Goal: Use online tool/utility: Utilize a website feature to perform a specific function

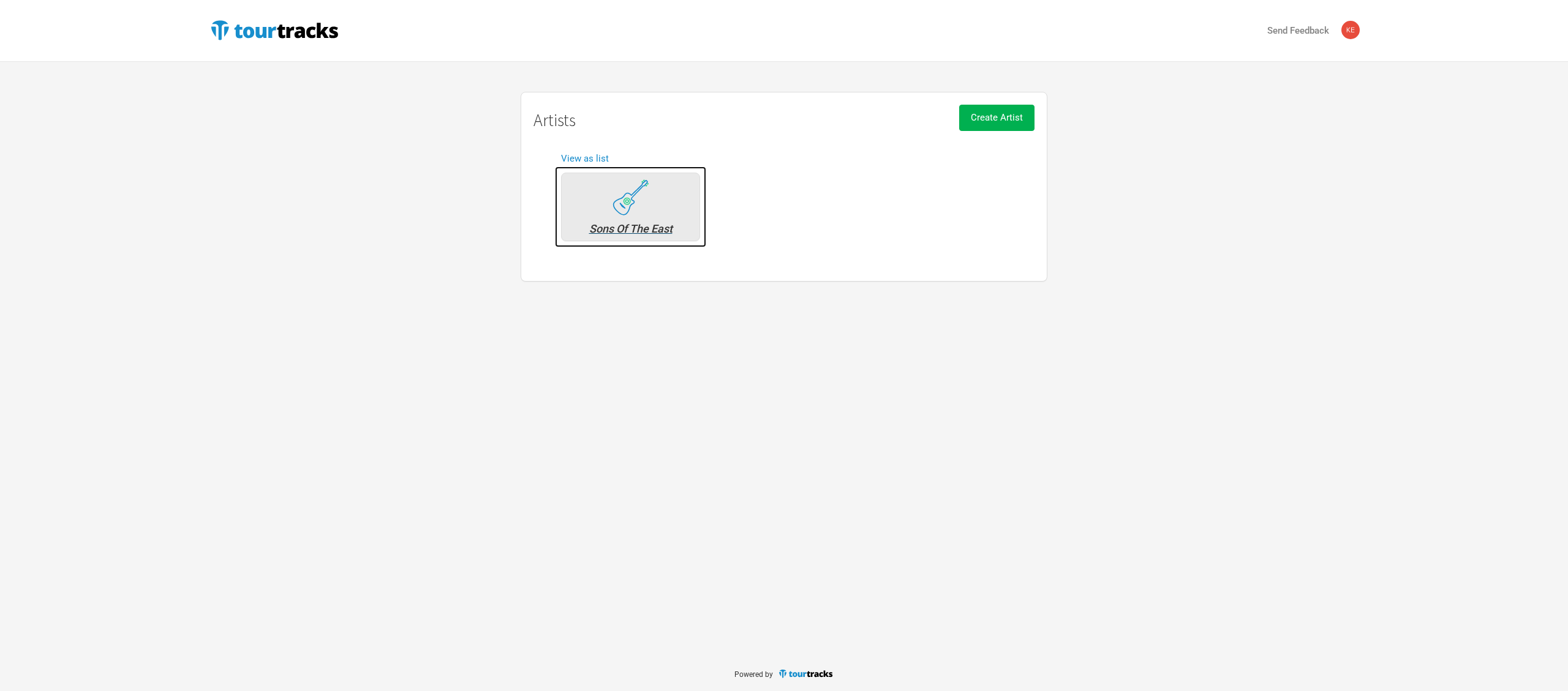
click at [661, 198] on div "Sons Of The East" at bounding box center [631, 207] width 139 height 69
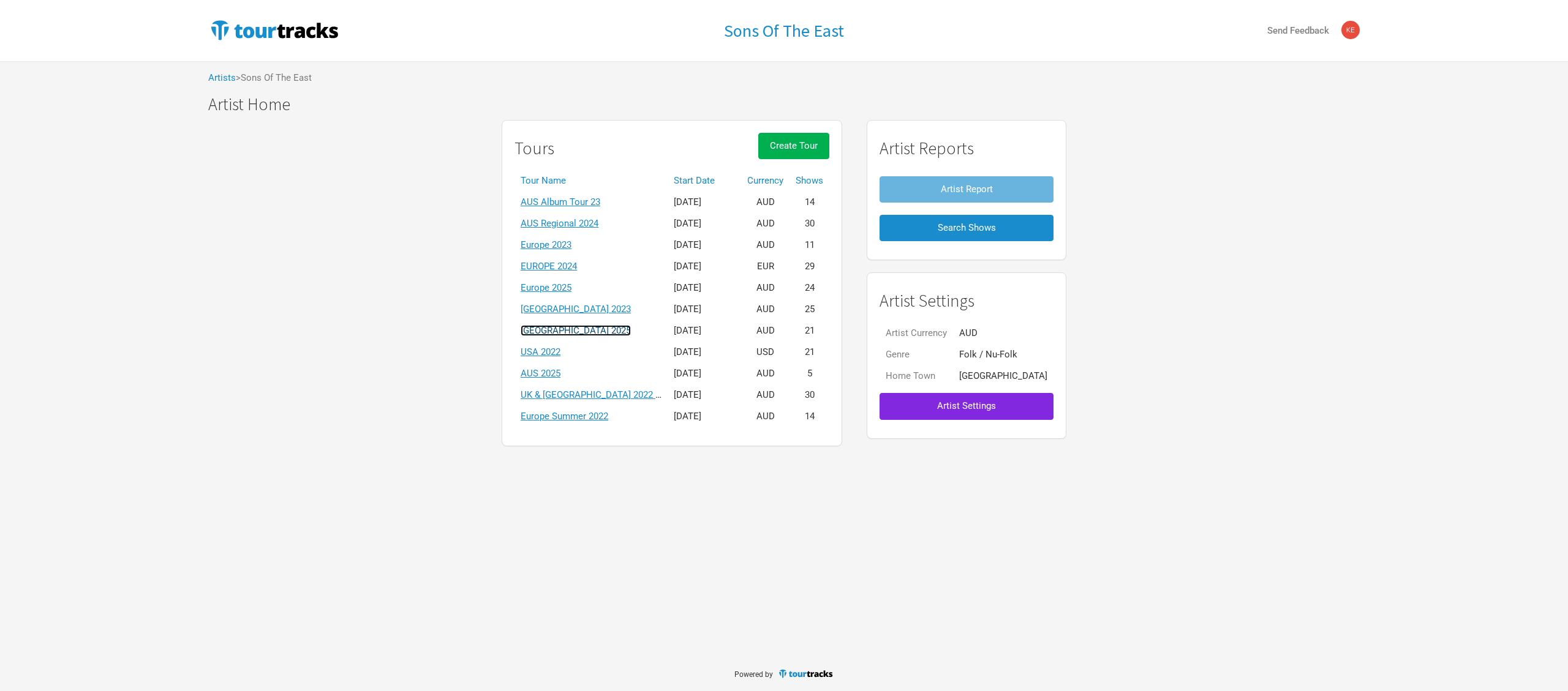
click at [575, 329] on link "[GEOGRAPHIC_DATA] 2025" at bounding box center [576, 331] width 110 height 11
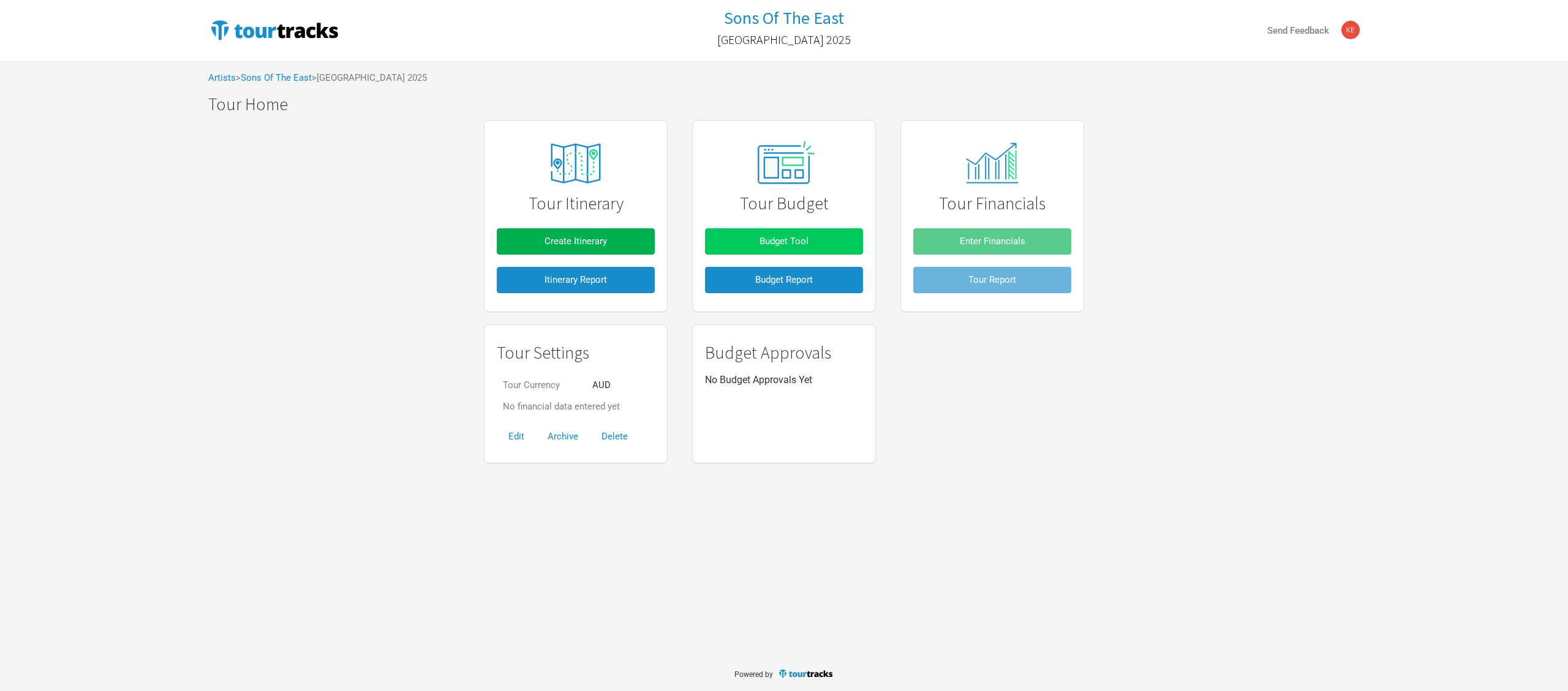
click at [799, 238] on span "Budget Tool" at bounding box center [784, 242] width 49 height 11
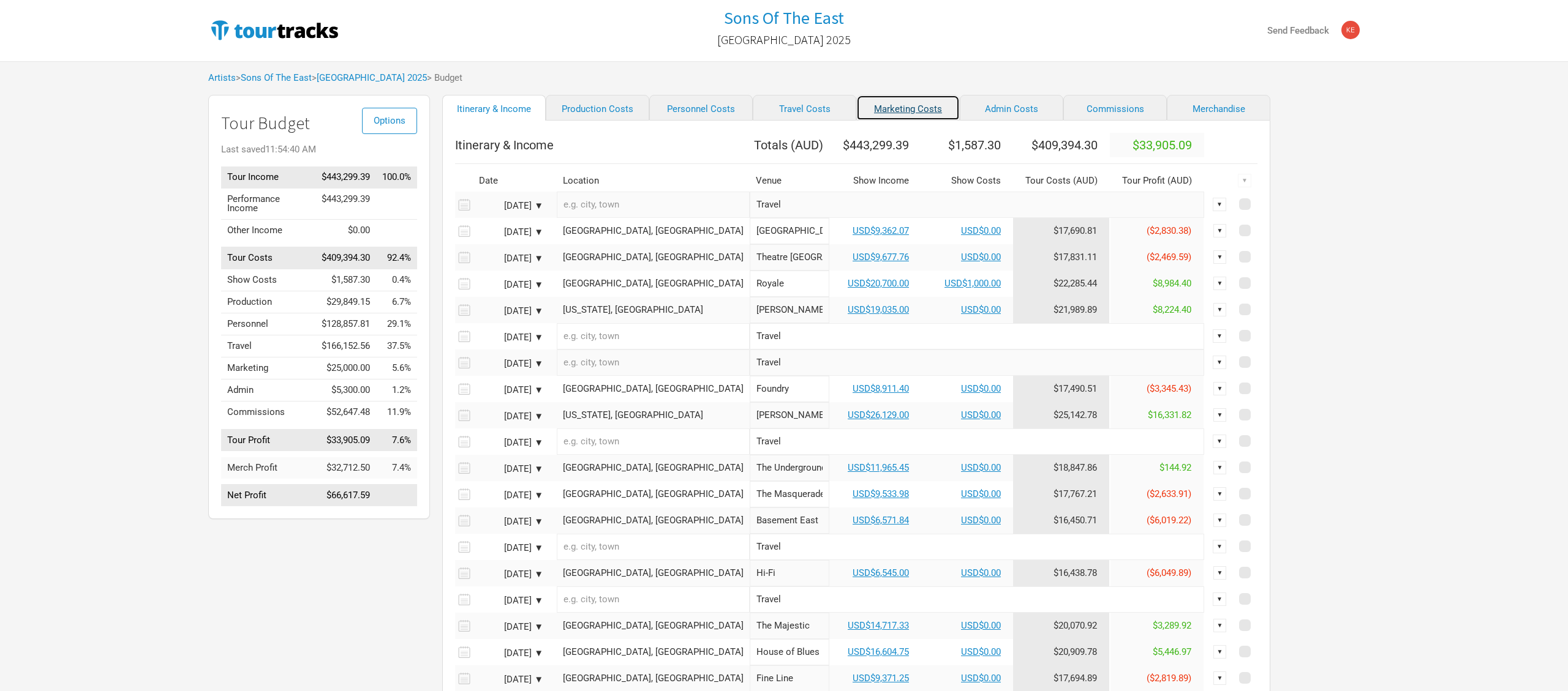
click at [875, 117] on link "Marketing Costs" at bounding box center [908, 107] width 104 height 26
select select "% of Gross"
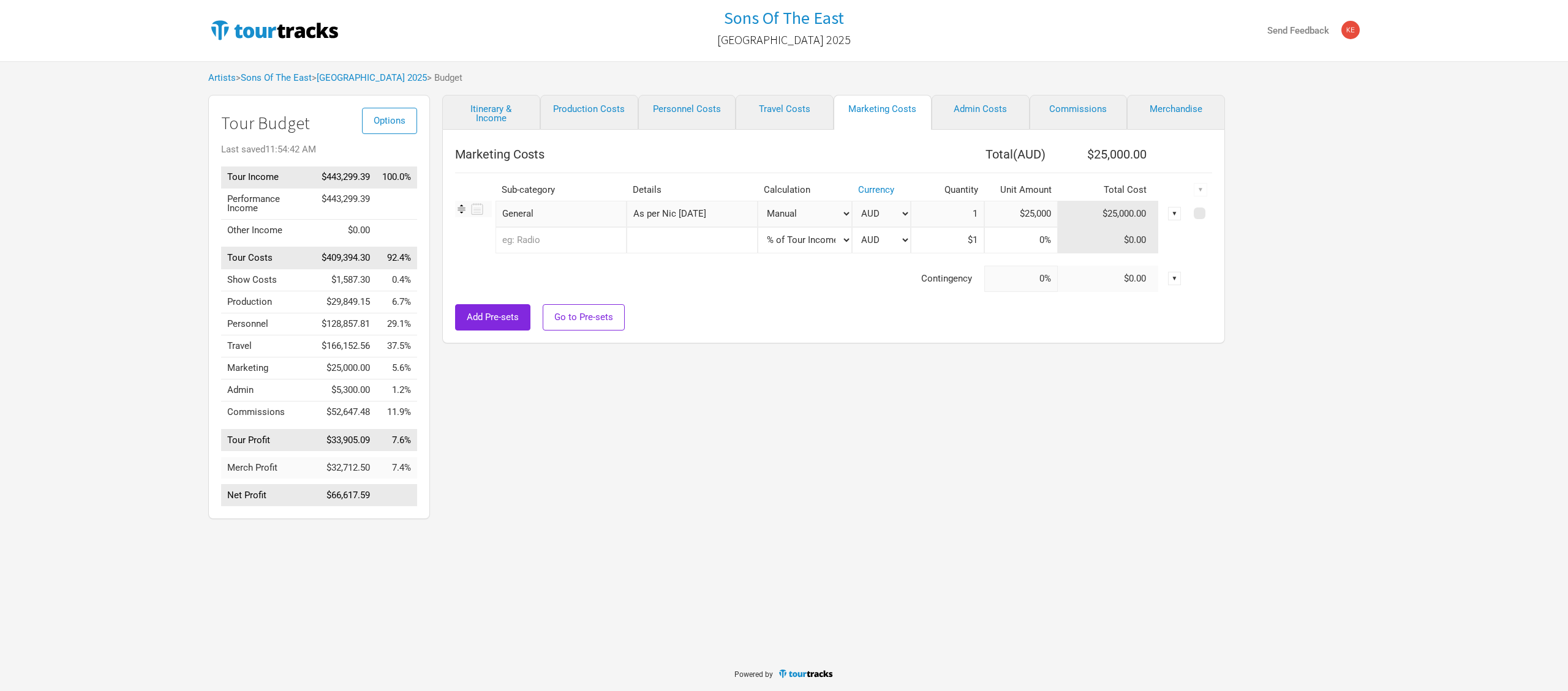
click at [560, 248] on input "text" at bounding box center [561, 240] width 131 height 27
click at [568, 238] on input "text" at bounding box center [561, 240] width 131 height 27
type input "Pub"
type input "Publ"
type input "Publi"
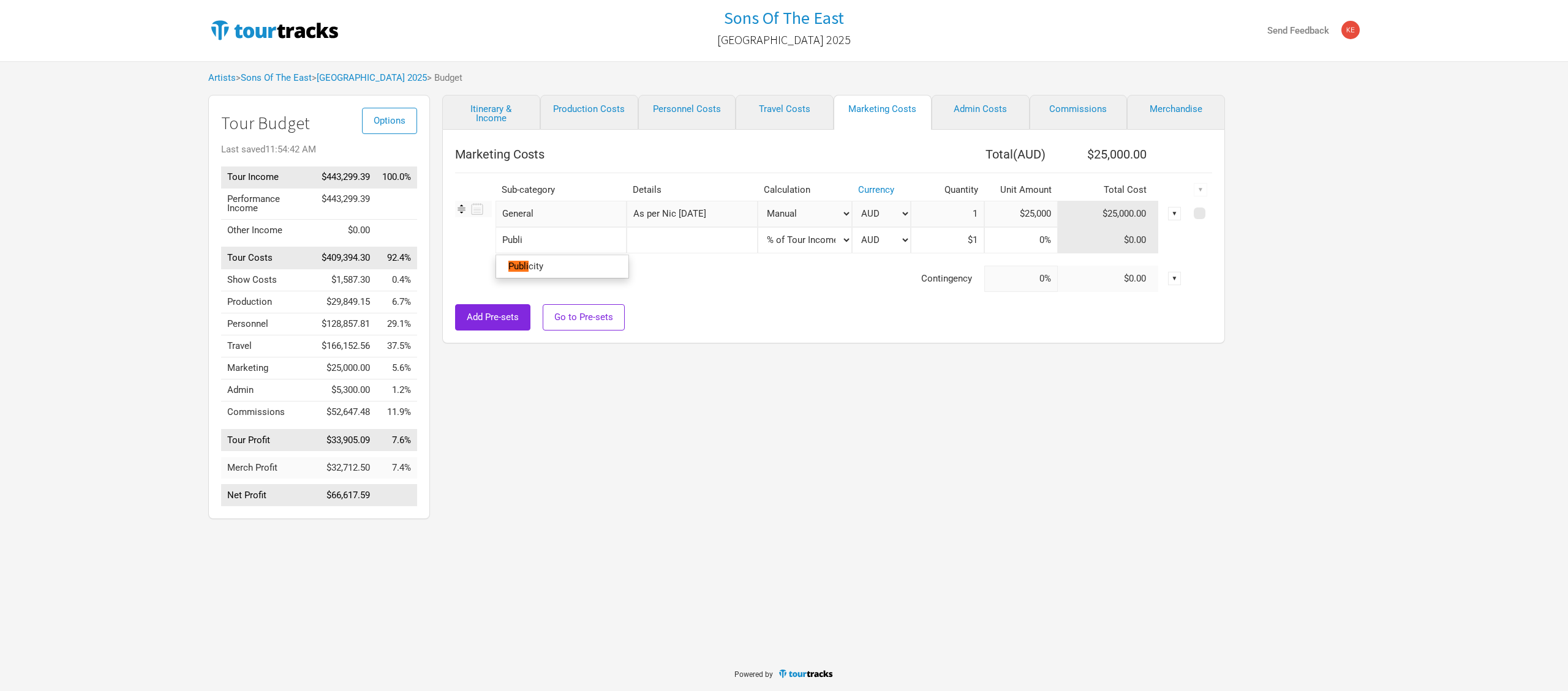
type input "Public"
type input "Publici"
type input "Publicist"
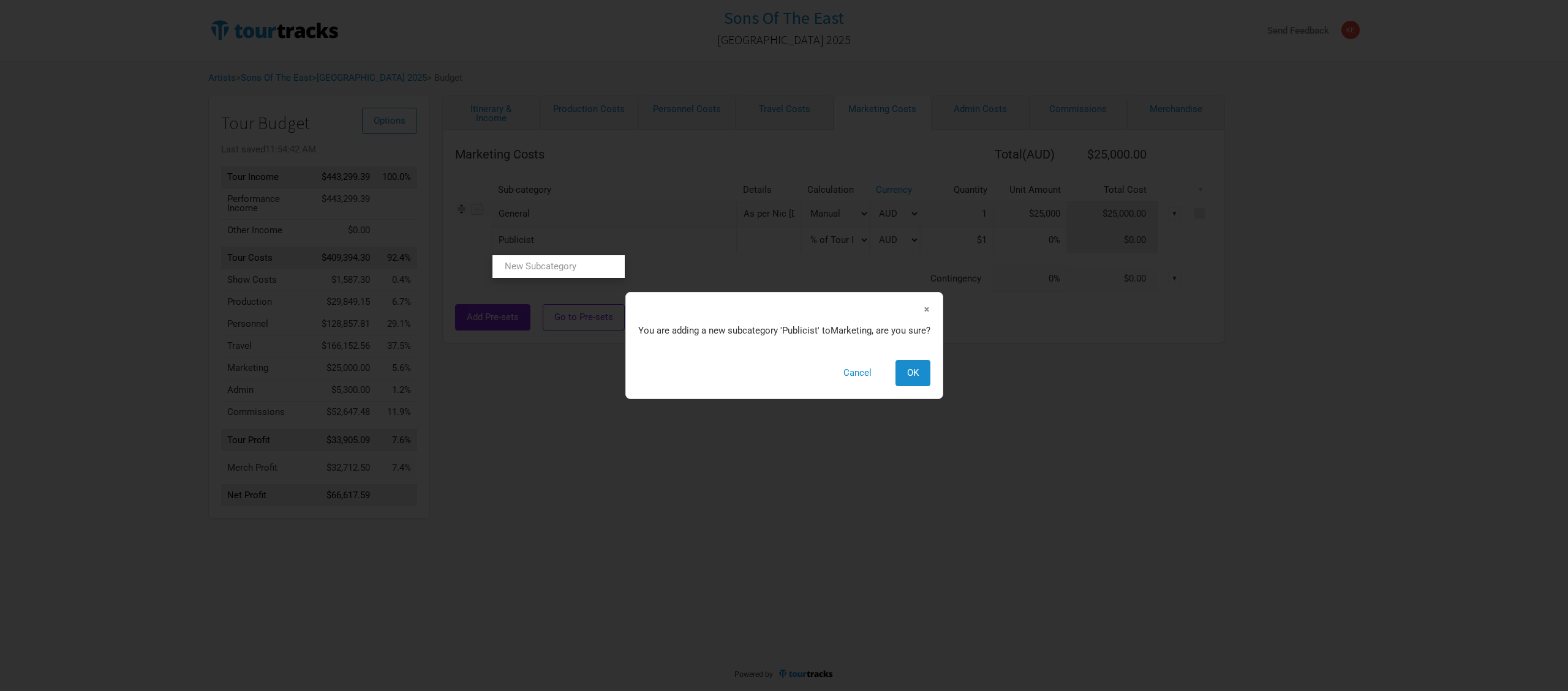
click at [737, 246] on input "text" at bounding box center [769, 240] width 65 height 27
click at [911, 375] on span "OK" at bounding box center [913, 373] width 11 height 11
select select "% of Gross"
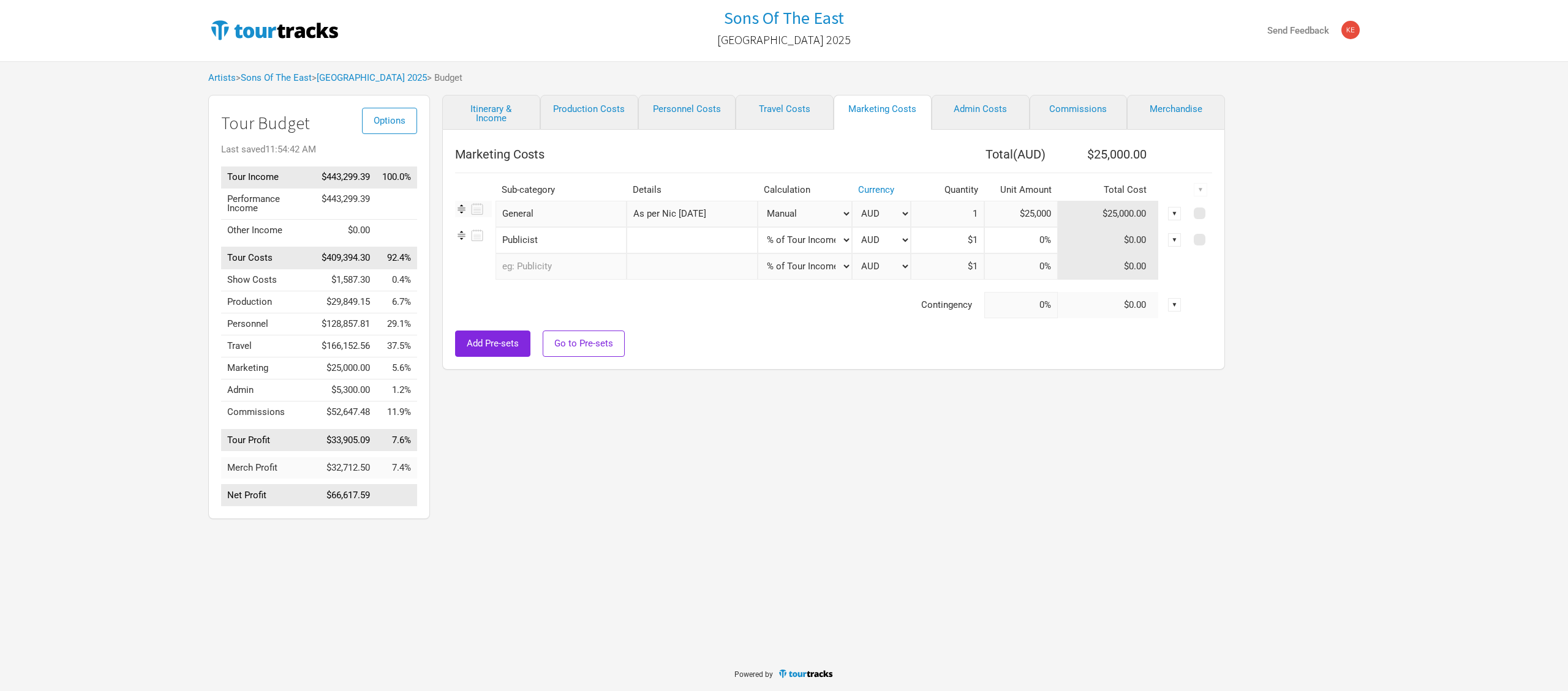
type input "$443,299.39"
click at [725, 248] on input "text" at bounding box center [692, 240] width 131 height 27
click at [666, 242] on input "text" at bounding box center [692, 240] width 131 height 27
click at [758, 227] on select "Manual # of Shows # of Show Days # of Non-Show Days # of Days # of Tickets Sold…" at bounding box center [805, 240] width 95 height 27
select select "Manual"
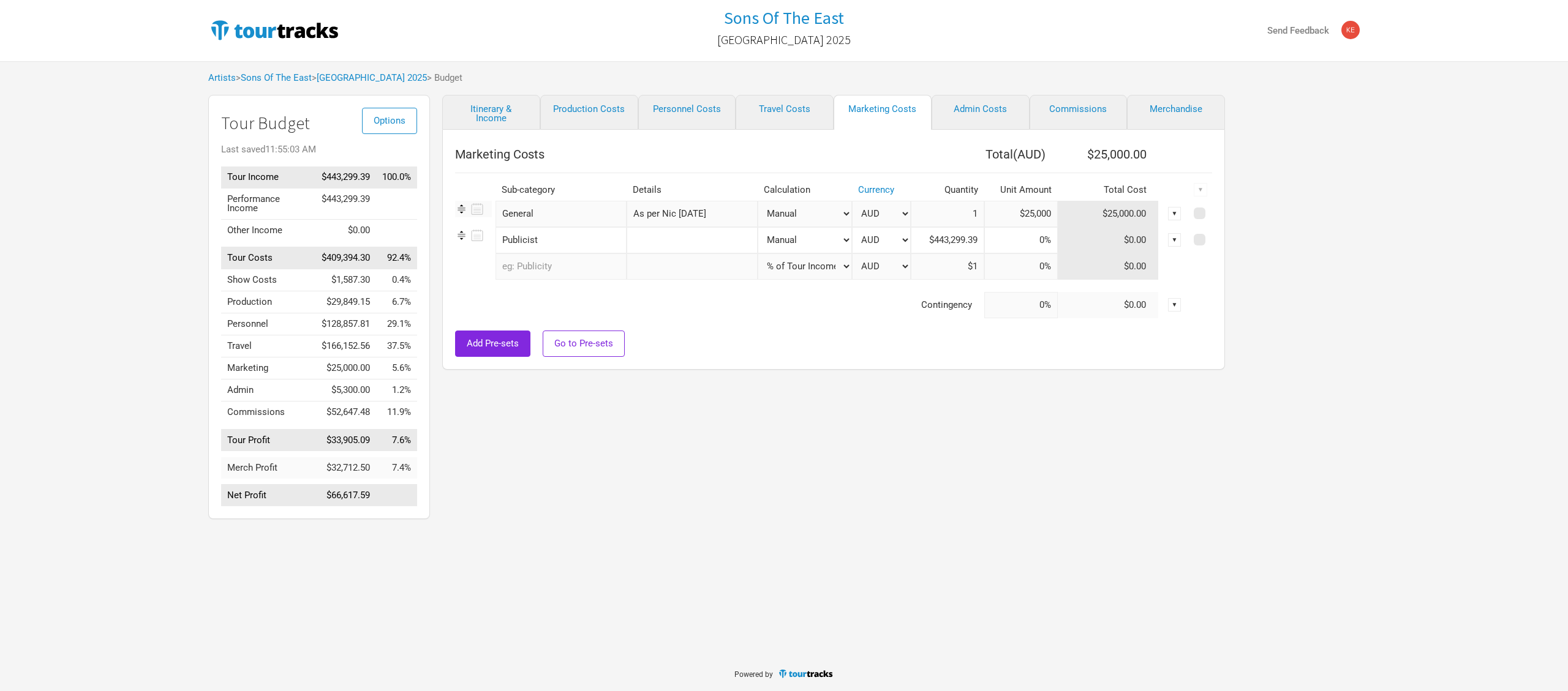
click option "Manual" at bounding box center [0, 0] width 0 height 0
type input "1"
type input "$0"
click at [1024, 244] on input at bounding box center [1021, 240] width 74 height 27
type input "$1"
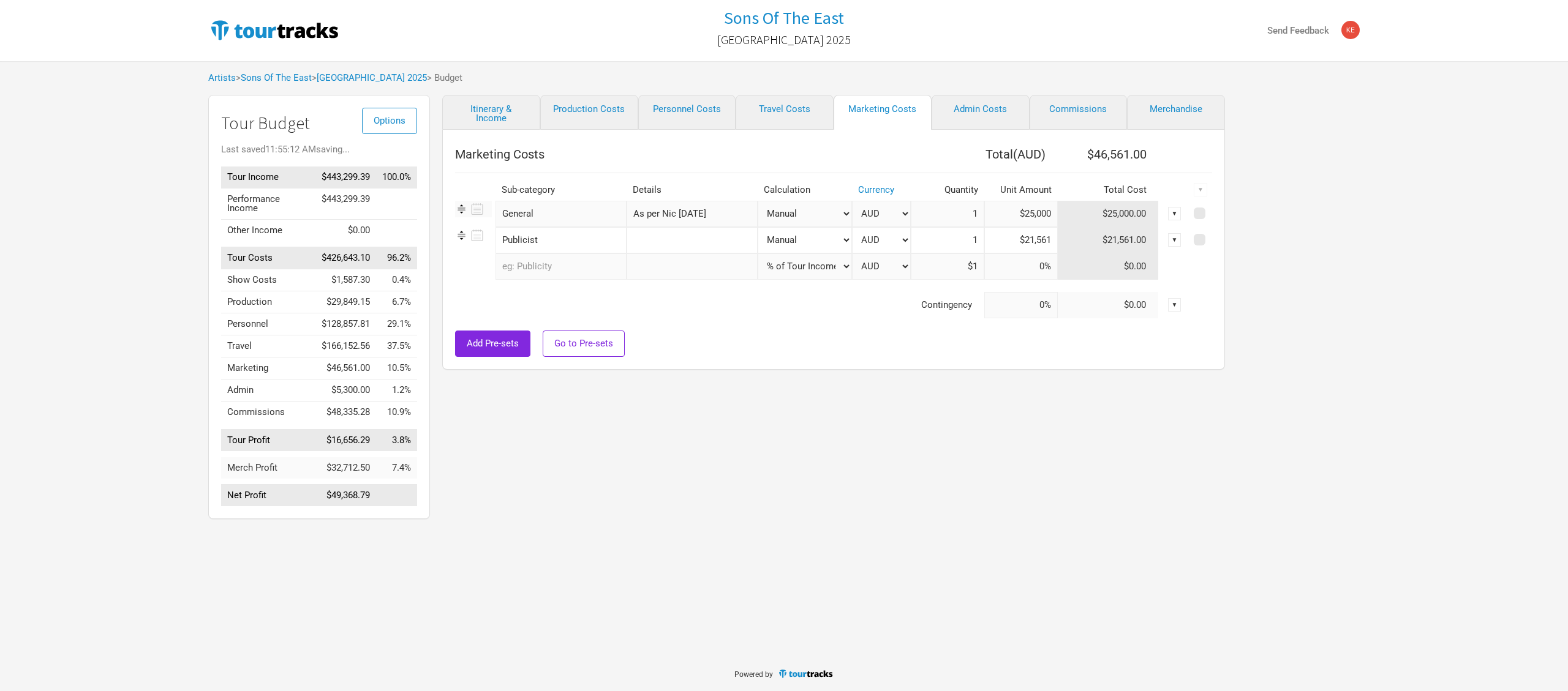
type input "$21,561"
click at [1135, 493] on div "Itinerary & Income Production Costs Personnel Costs Travel Costs Marketing Cost…" at bounding box center [822, 310] width 783 height 430
click at [1011, 460] on div "Itinerary & Income Production Costs Personnel Costs Travel Costs Marketing Cost…" at bounding box center [822, 310] width 783 height 430
click at [792, 338] on div "Add Pre-sets Go to Pre-sets" at bounding box center [834, 343] width 757 height 27
click at [436, 154] on div "Itinerary & Income Production Costs Personnel Costs Travel Costs Marketing Cost…" at bounding box center [822, 310] width 783 height 430
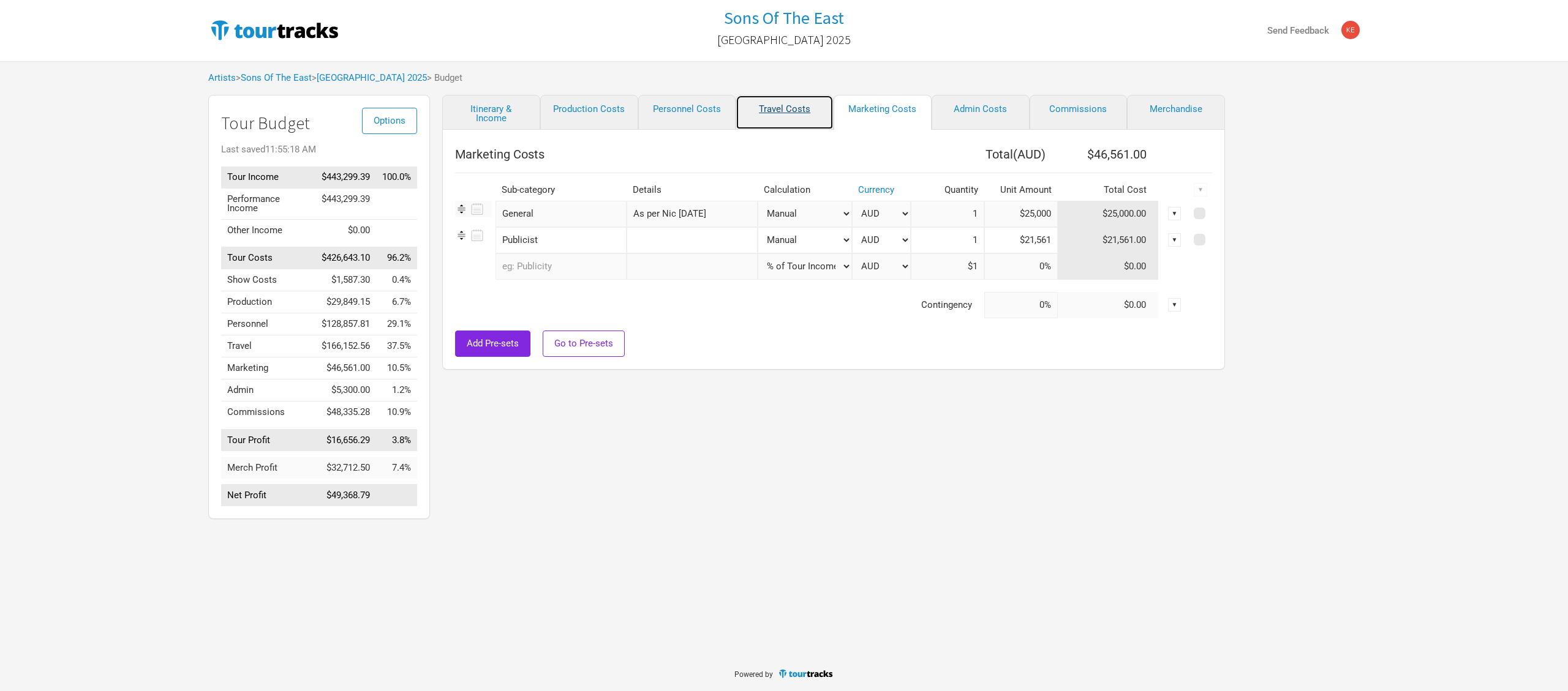
click at [784, 111] on link "Travel Costs" at bounding box center [784, 112] width 98 height 35
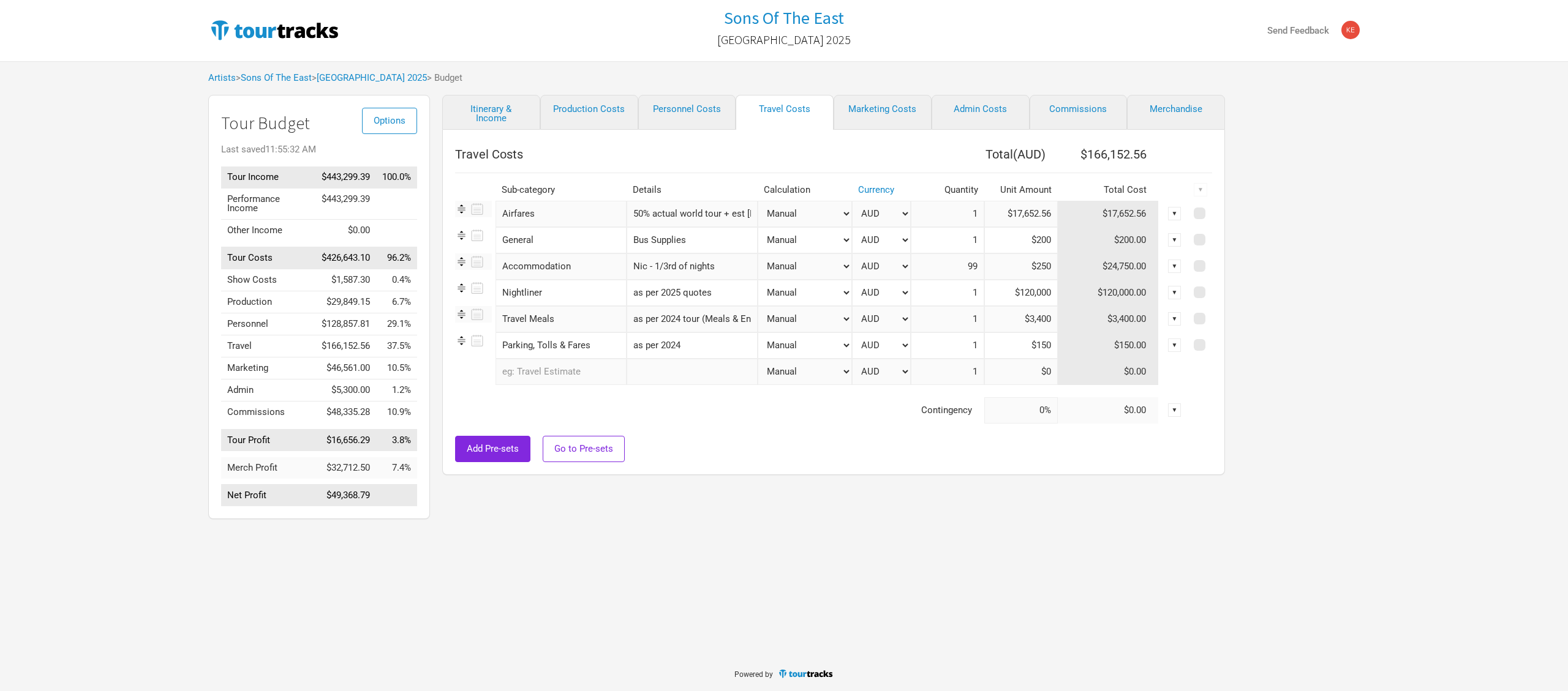
click at [758, 453] on div "Add Pre-sets Go to Pre-sets" at bounding box center [834, 449] width 757 height 27
click at [887, 112] on link "Marketing Costs" at bounding box center [882, 112] width 98 height 35
select select "% of Gross"
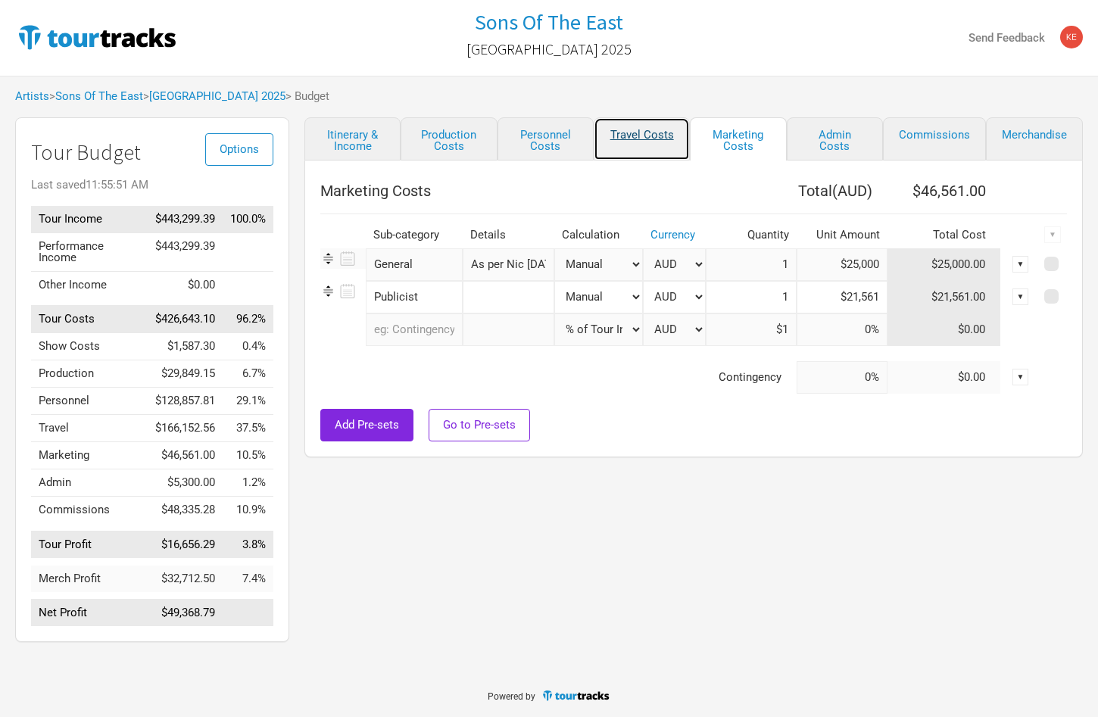
click at [654, 138] on link "Travel Costs" at bounding box center [642, 138] width 96 height 43
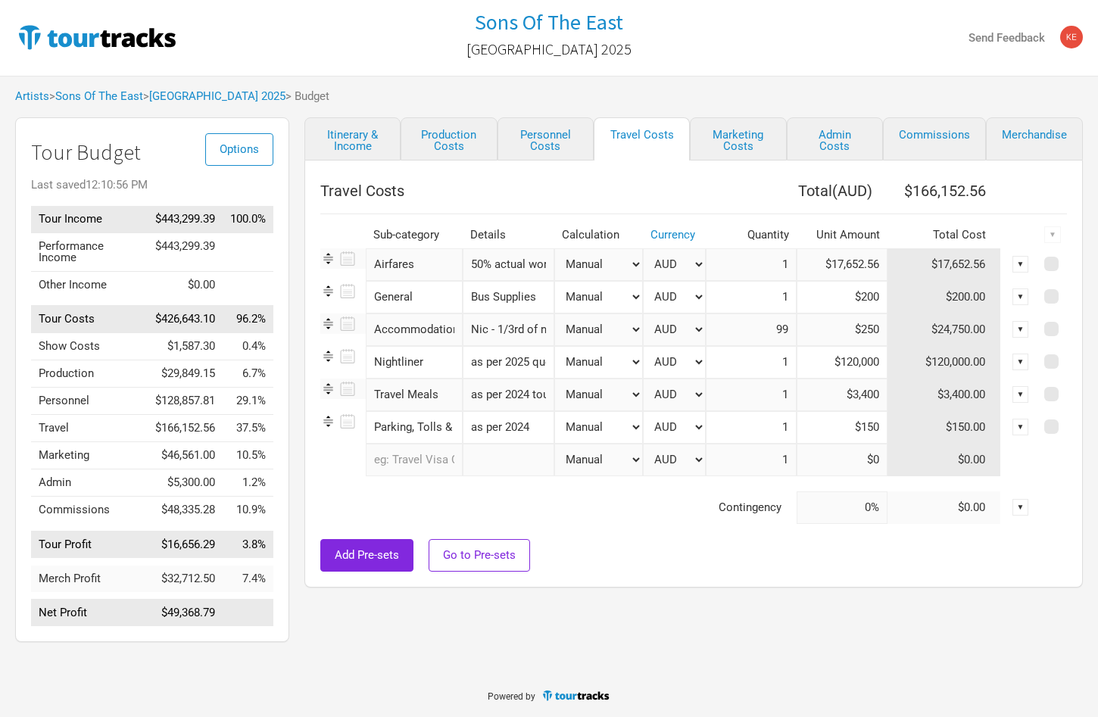
click at [490, 333] on input "Nic - 1/3rd of nights" at bounding box center [509, 330] width 92 height 33
drag, startPoint x: 477, startPoint y: 331, endPoint x: 566, endPoint y: 331, distance: 88.6
click at [554, 331] on input "Nic - 1/3rd of nights" at bounding box center [509, 330] width 92 height 33
click at [748, 142] on link "Marketing Costs" at bounding box center [738, 138] width 96 height 43
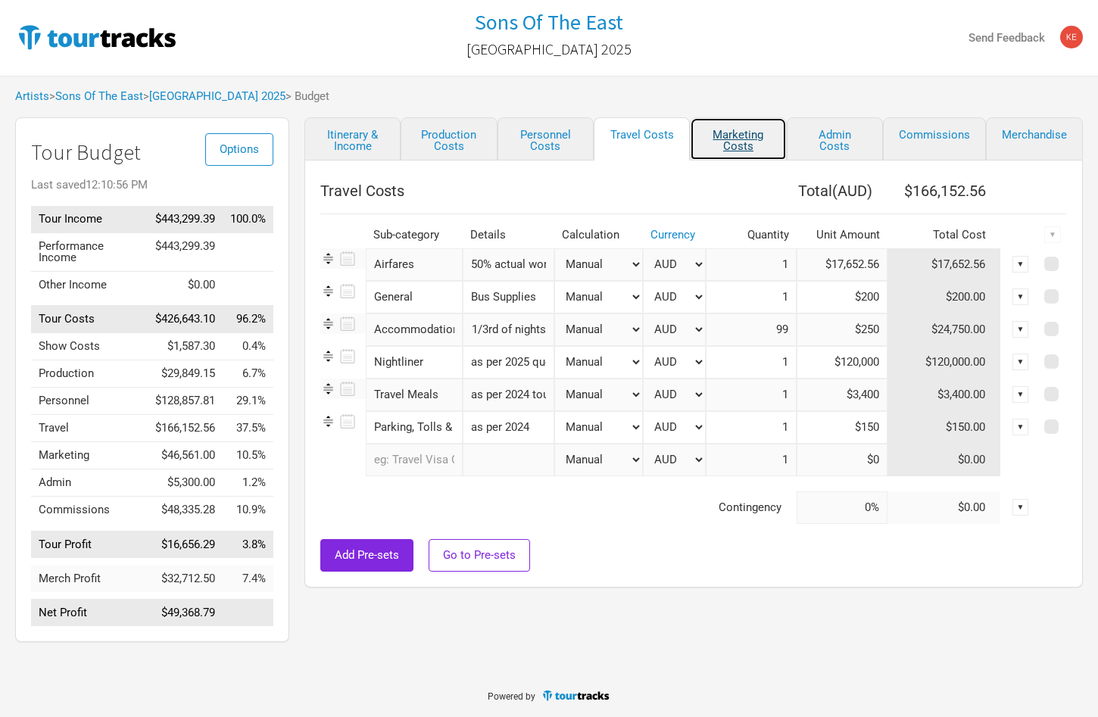
select select "% of Gross"
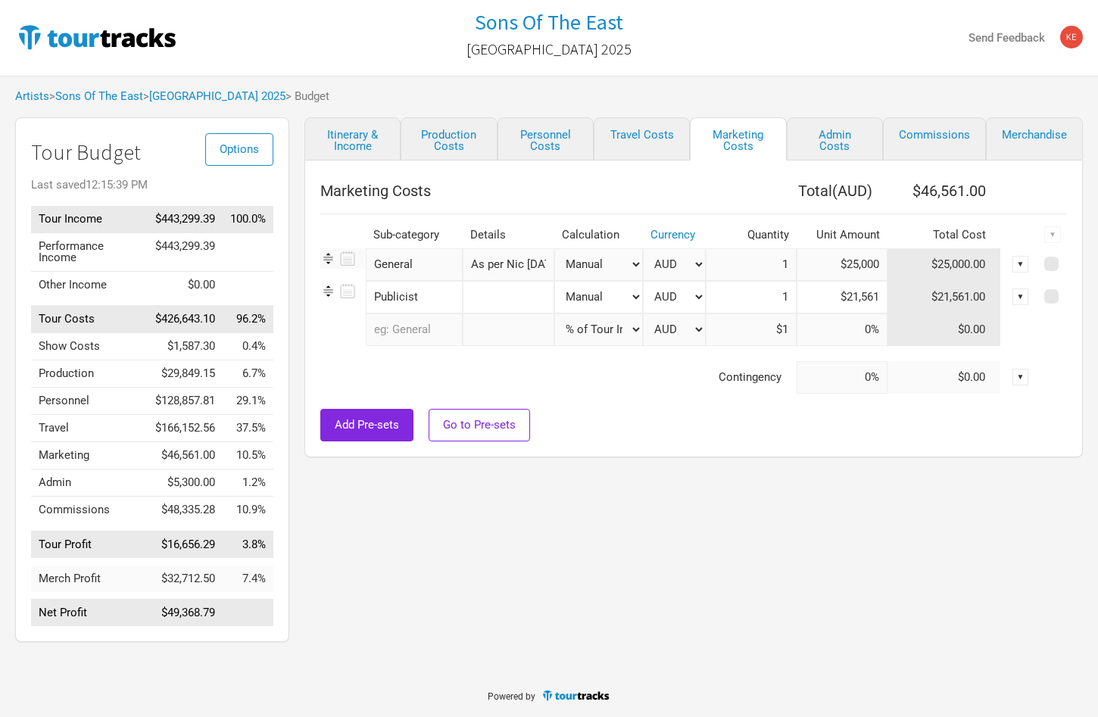
click at [423, 331] on input "text" at bounding box center [414, 330] width 97 height 33
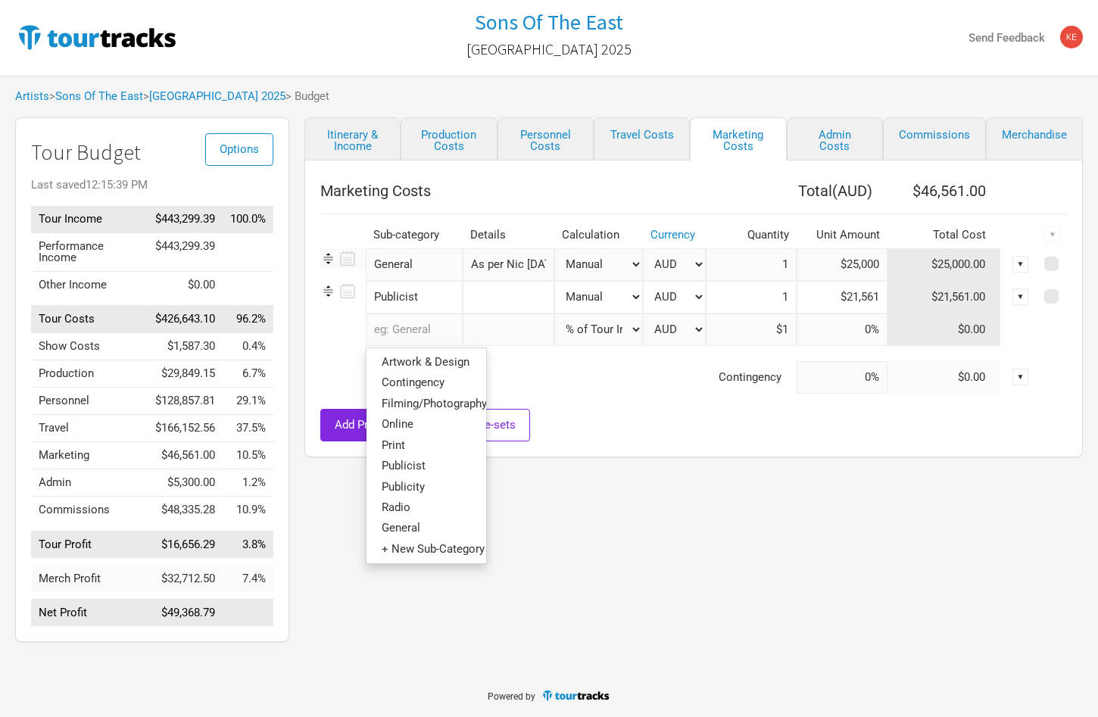
click at [513, 336] on input "text" at bounding box center [509, 330] width 92 height 33
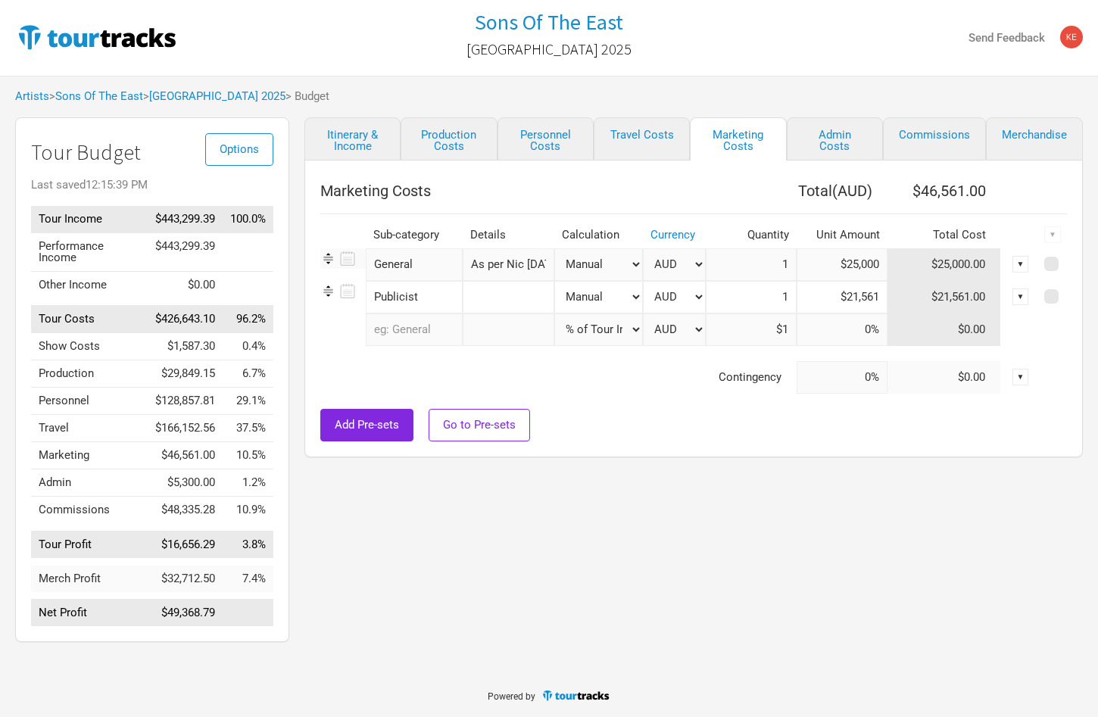
type input "F"
select select "% of Gross"
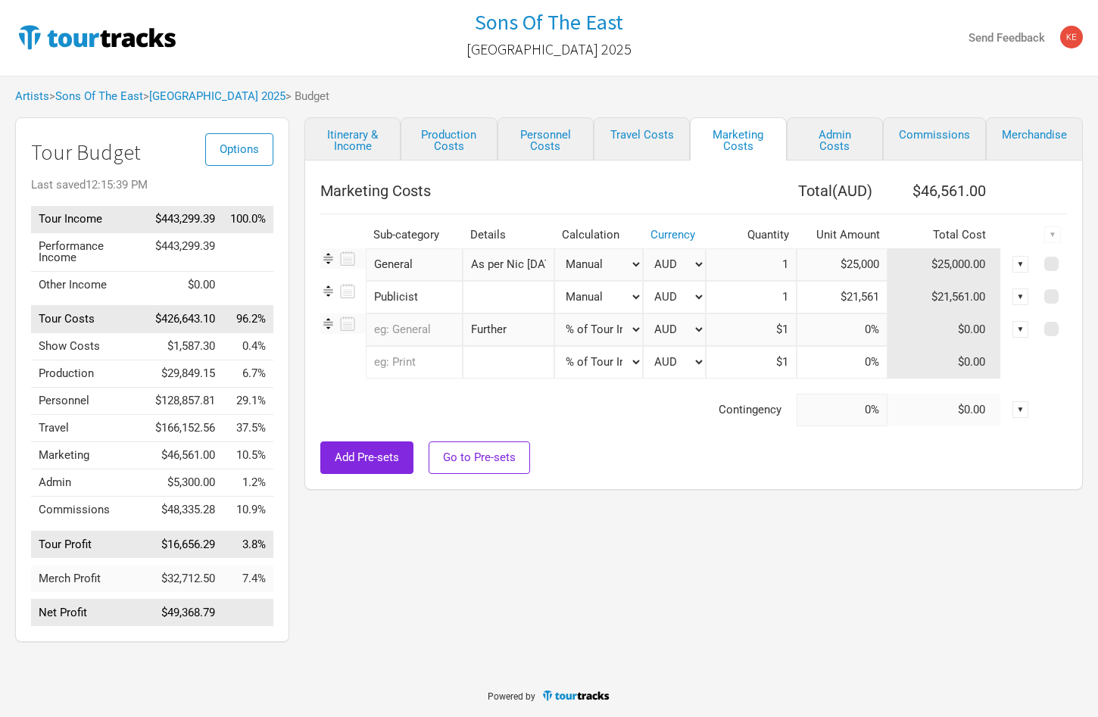
type input "Further C"
type input "$443,299.39"
type input "Further Costs as per MGM"
select select "Manual"
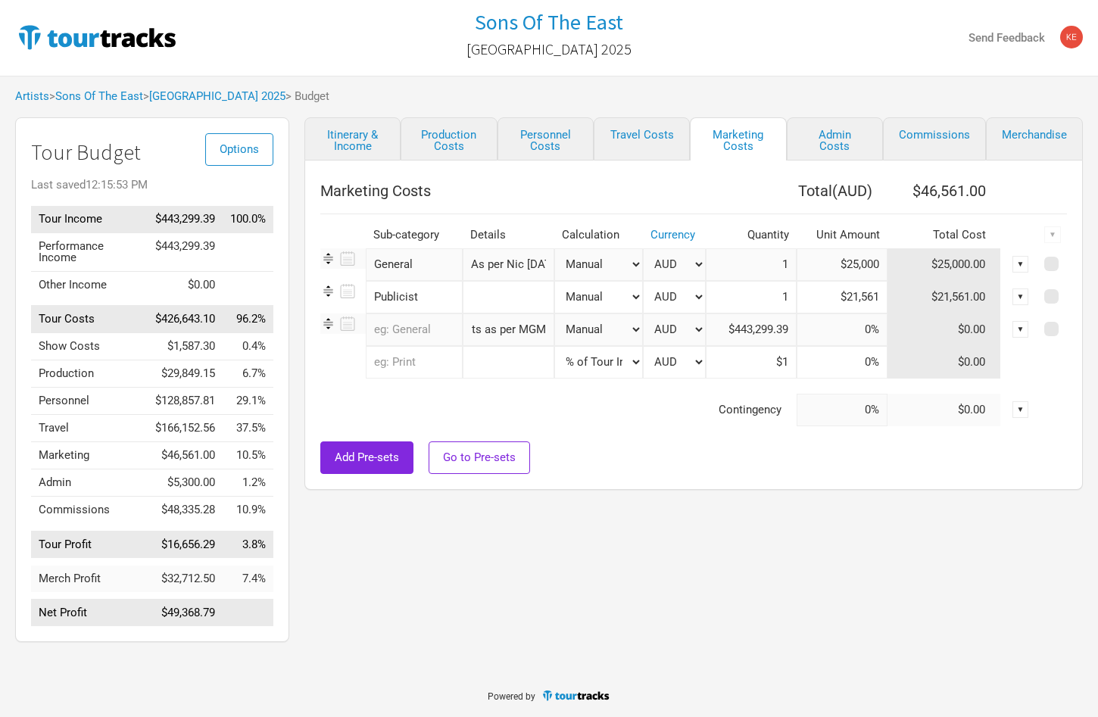
click option "Manual" at bounding box center [0, 0] width 0 height 0
type input "1"
type input "$0"
drag, startPoint x: 846, startPoint y: 329, endPoint x: 894, endPoint y: 329, distance: 47.7
click at [888, 329] on input at bounding box center [842, 330] width 91 height 33
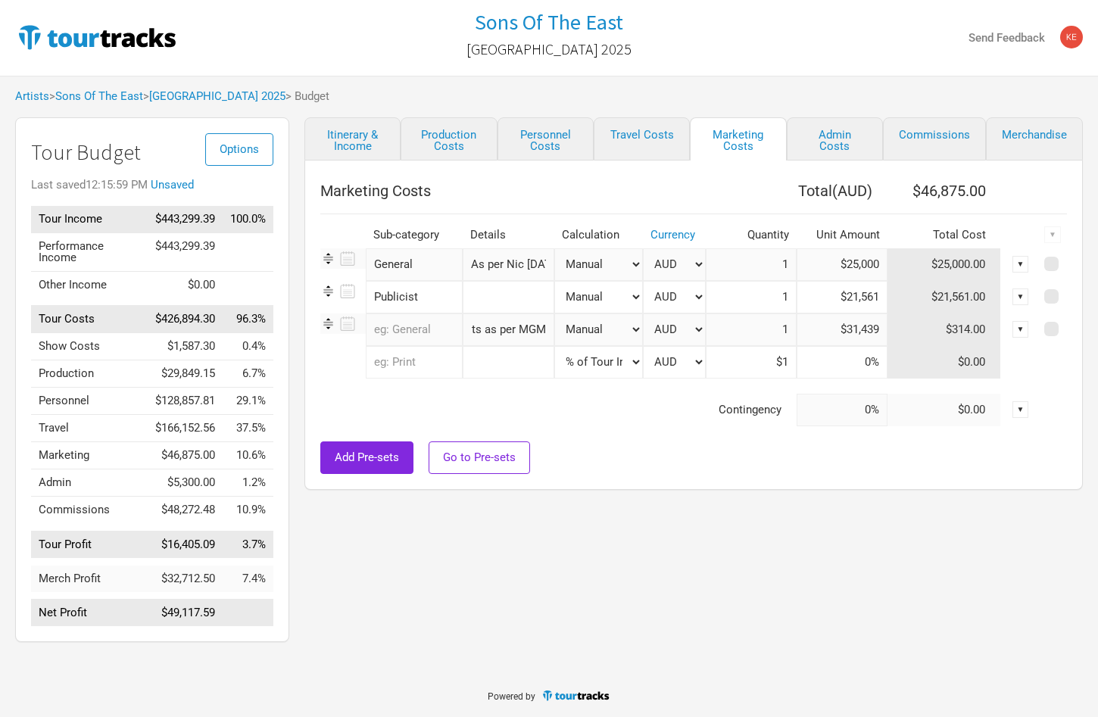
type input "$31,439"
click at [510, 329] on input "Further Costs as per MGM" at bounding box center [509, 330] width 92 height 33
click at [635, 139] on link "Travel Costs" at bounding box center [642, 138] width 96 height 43
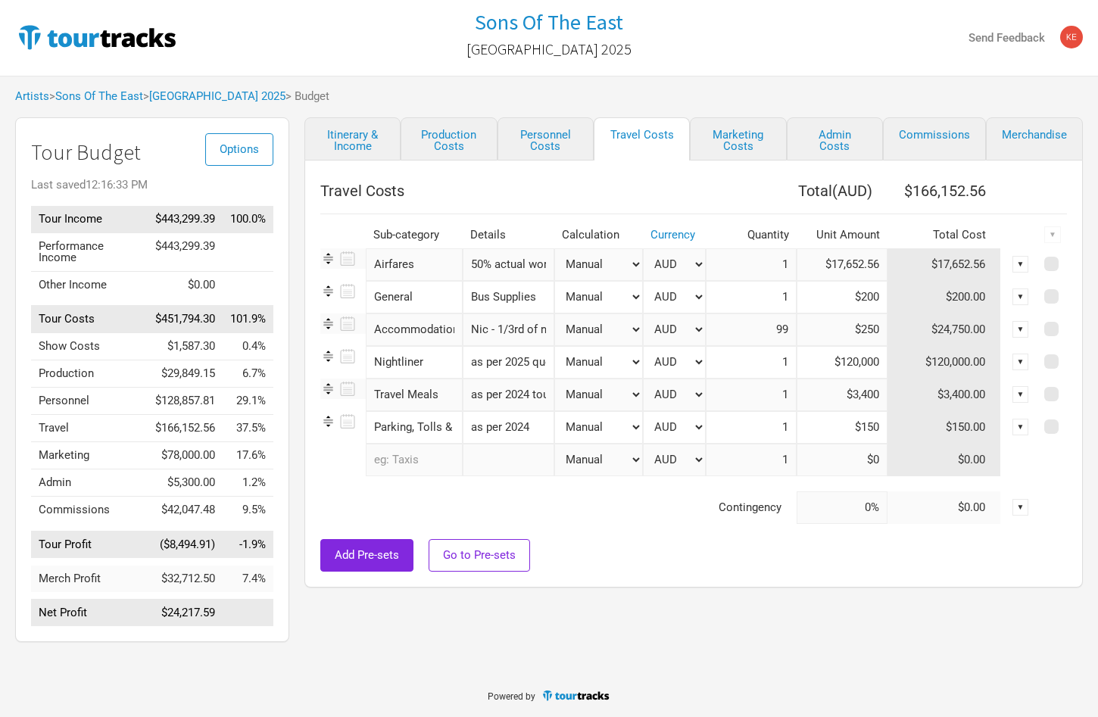
click at [511, 335] on input "Nic - 1/3rd of nights" at bounding box center [509, 330] width 92 height 33
click at [485, 335] on input "Nic - 1/3rd of nights" at bounding box center [509, 330] width 92 height 33
click at [523, 328] on input "Nic - 1/3rd of nights" at bounding box center [509, 330] width 92 height 33
click at [697, 568] on div "Add Pre-sets Go to Pre-sets" at bounding box center [693, 555] width 747 height 33
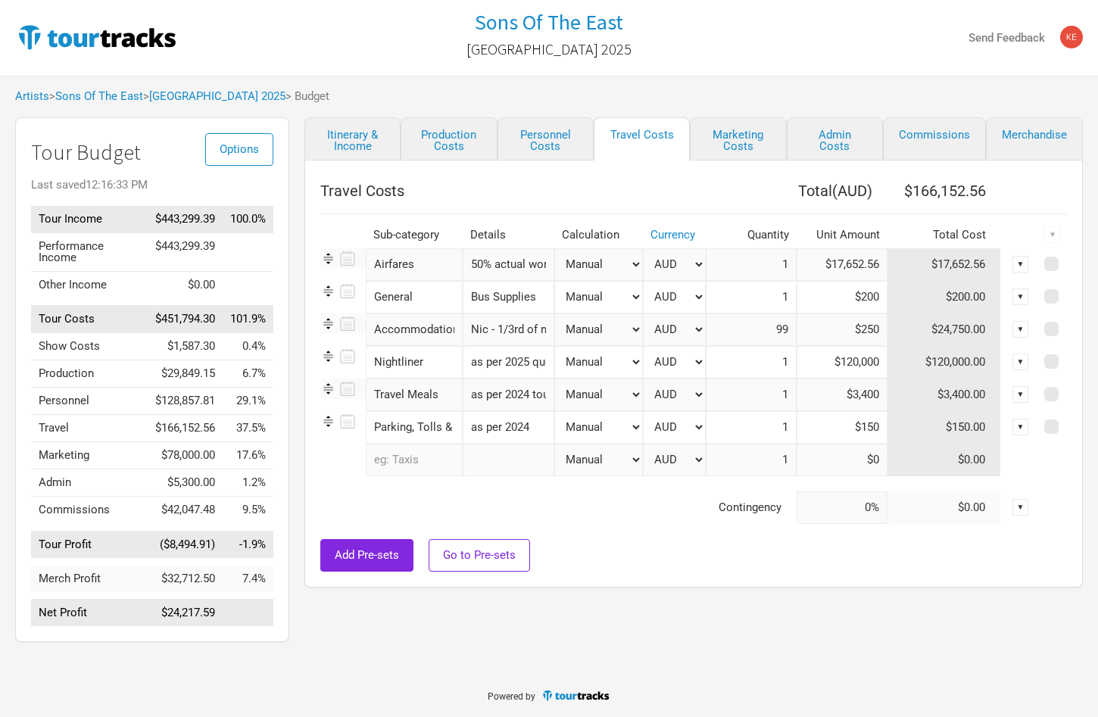
click at [482, 328] on input "Nic - 1/3rd of nights" at bounding box center [509, 330] width 92 height 33
type input "Nic - 1/3rd of nights changed to all nights plus Bandago"
click at [536, 134] on link "Personnel Costs" at bounding box center [546, 138] width 96 height 43
select select "USD"
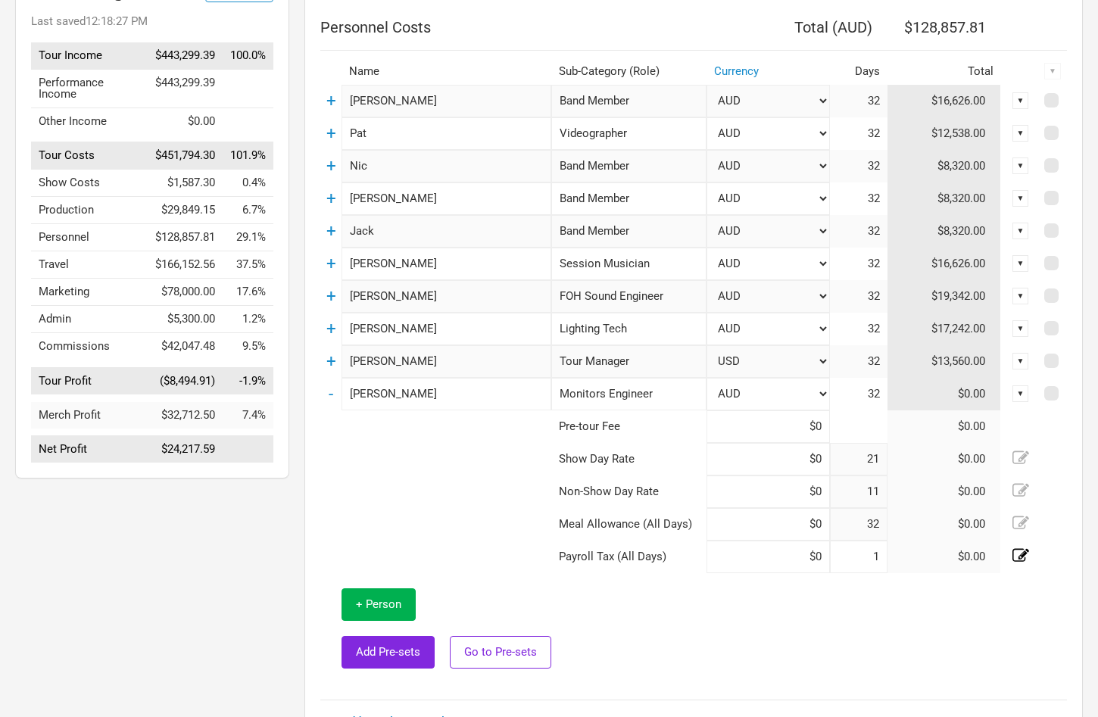
scroll to position [167, 0]
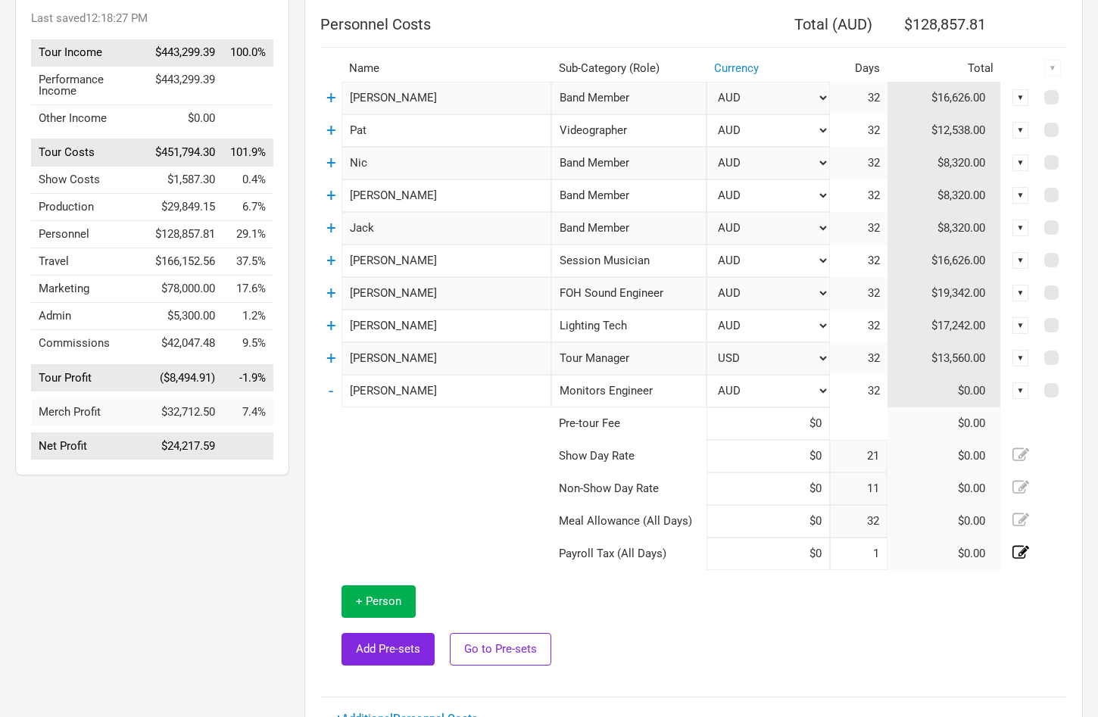
click at [437, 464] on td at bounding box center [435, 456] width 231 height 33
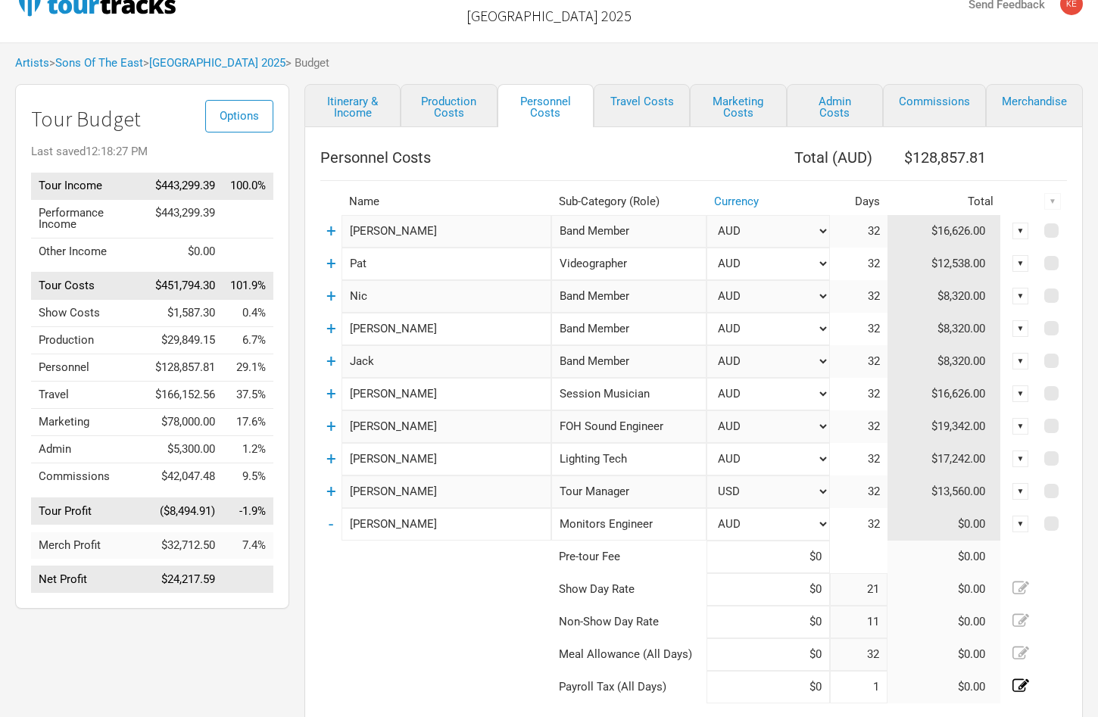
scroll to position [0, 0]
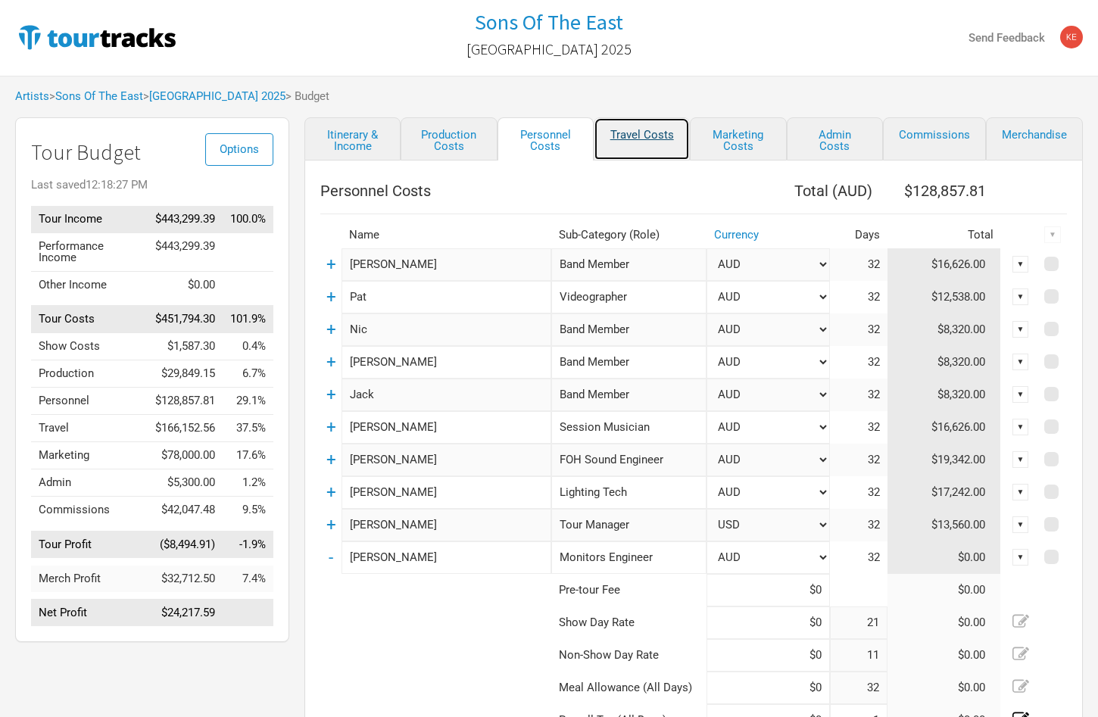
click at [642, 139] on link "Travel Costs" at bounding box center [642, 138] width 96 height 43
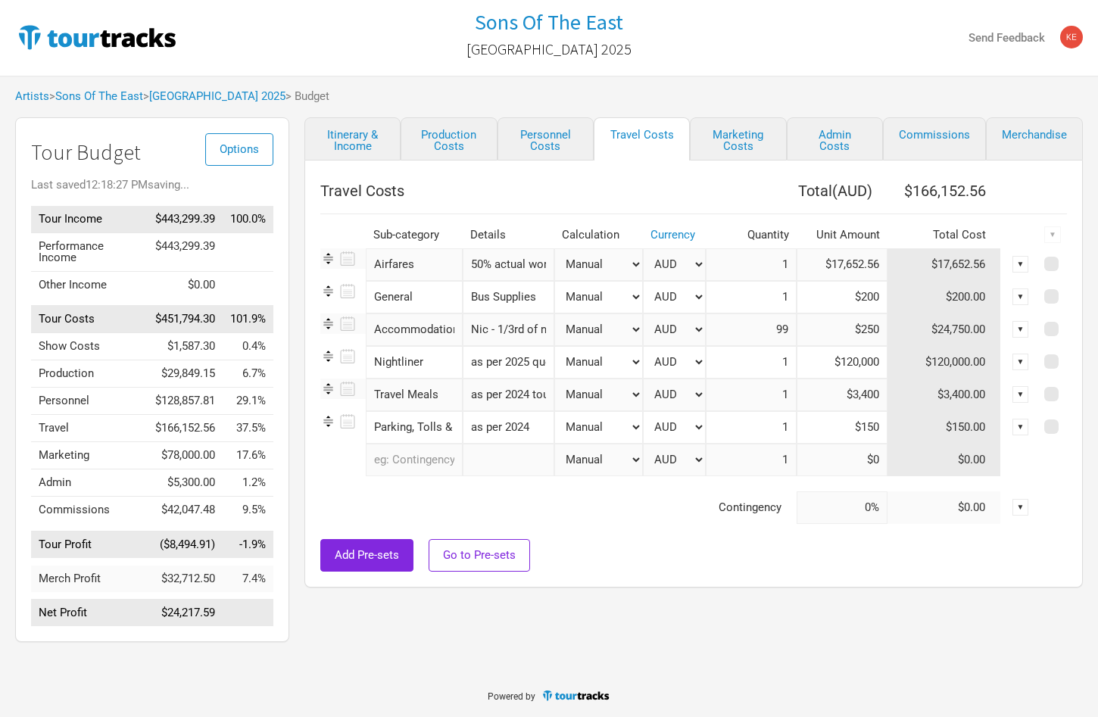
scroll to position [0, 211]
click at [519, 332] on input "Nic - 1/3rd of nights changed to all nights plus Bandago" at bounding box center [509, 330] width 92 height 33
click at [763, 337] on input "99" at bounding box center [751, 330] width 91 height 33
drag, startPoint x: 763, startPoint y: 337, endPoint x: 794, endPoint y: 336, distance: 30.3
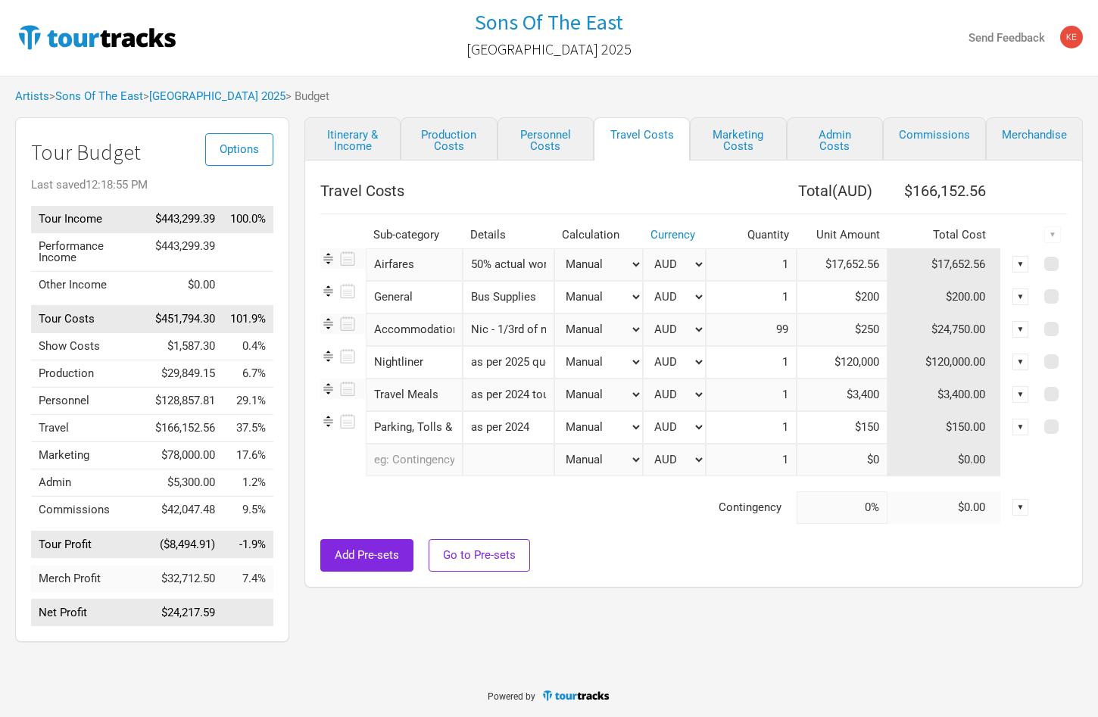
click at [794, 336] on input "99" at bounding box center [751, 330] width 91 height 33
type input "297"
click at [850, 369] on input "$120,000" at bounding box center [842, 362] width 91 height 33
click at [414, 367] on input "Nightliner" at bounding box center [414, 362] width 97 height 33
click at [532, 364] on input "as per 2025 quotes" at bounding box center [509, 362] width 92 height 33
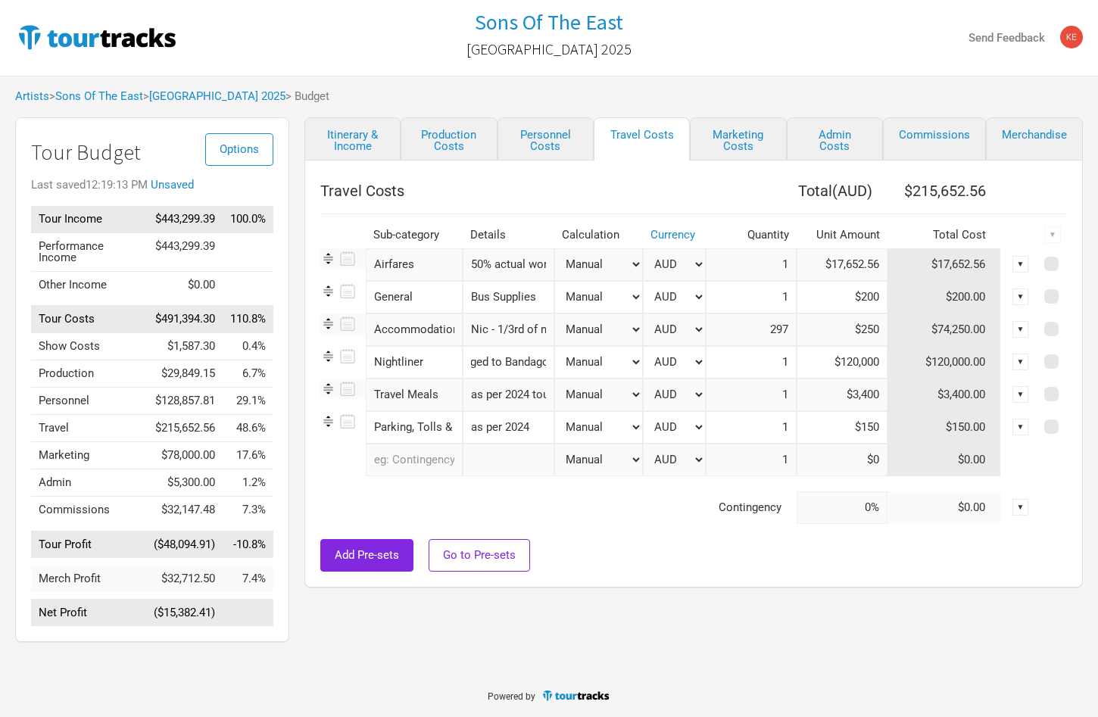
scroll to position [0, 137]
type input "as per 2025 quotes - changed to Bandago"
click at [805, 370] on input "$120,000" at bounding box center [842, 362] width 91 height 33
drag, startPoint x: 818, startPoint y: 370, endPoint x: 891, endPoint y: 373, distance: 73.5
click at [888, 373] on input "$120,000" at bounding box center [842, 362] width 91 height 33
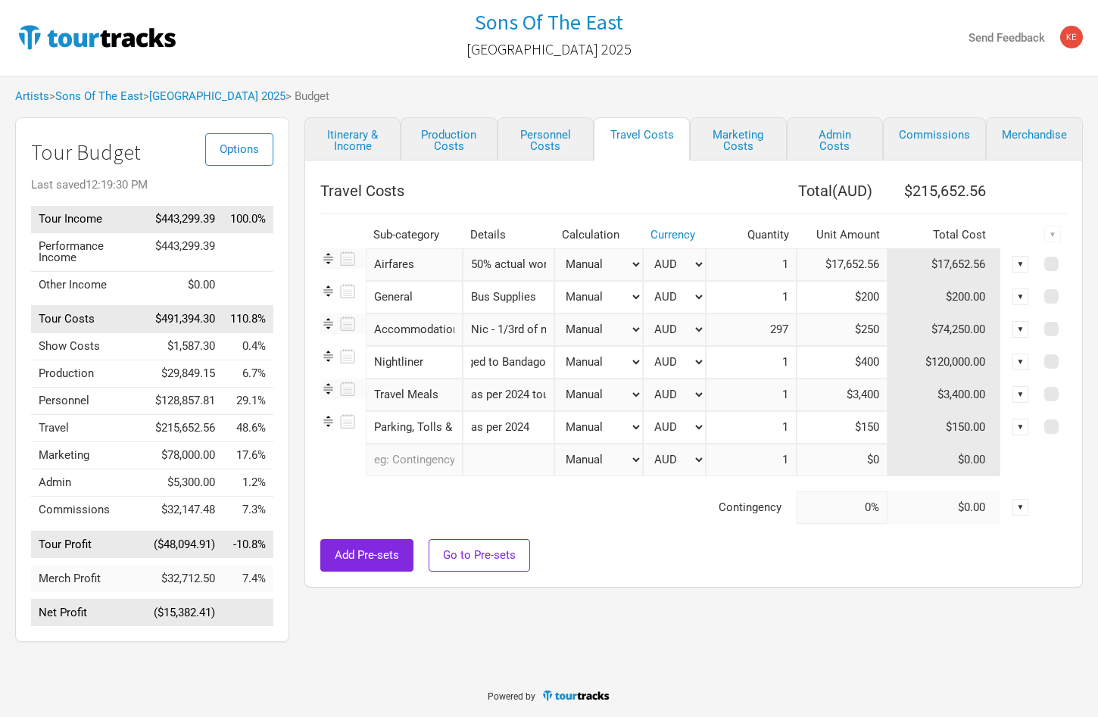
scroll to position [0, 136]
type input "$40,000"
click at [543, 364] on input "as per 2025 quotes - changed to Bandago" at bounding box center [509, 362] width 92 height 33
type input "as per 2025 quotes - changed to Bandago (estimate)"
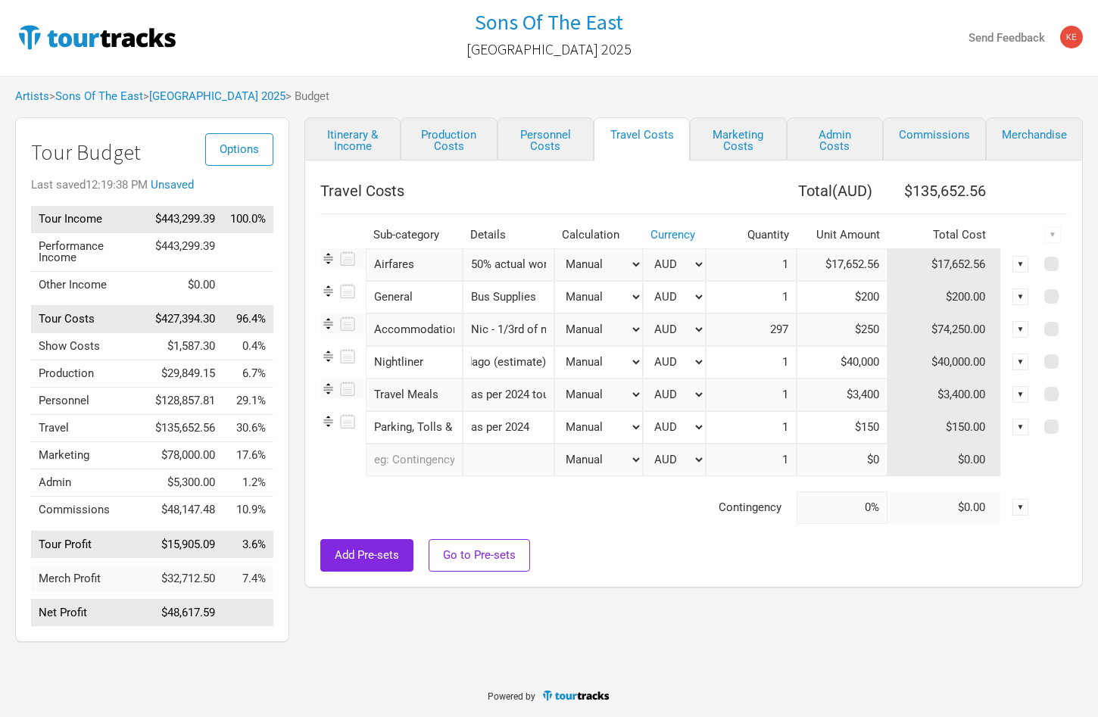
click at [841, 364] on input "$40,000" at bounding box center [842, 362] width 91 height 33
drag, startPoint x: 829, startPoint y: 358, endPoint x: 941, endPoint y: 367, distance: 112.5
click at [888, 366] on input "$40,000" at bounding box center [842, 362] width 91 height 33
drag, startPoint x: 833, startPoint y: 366, endPoint x: 945, endPoint y: 354, distance: 112.7
click at [888, 354] on input "$35,000" at bounding box center [842, 362] width 91 height 33
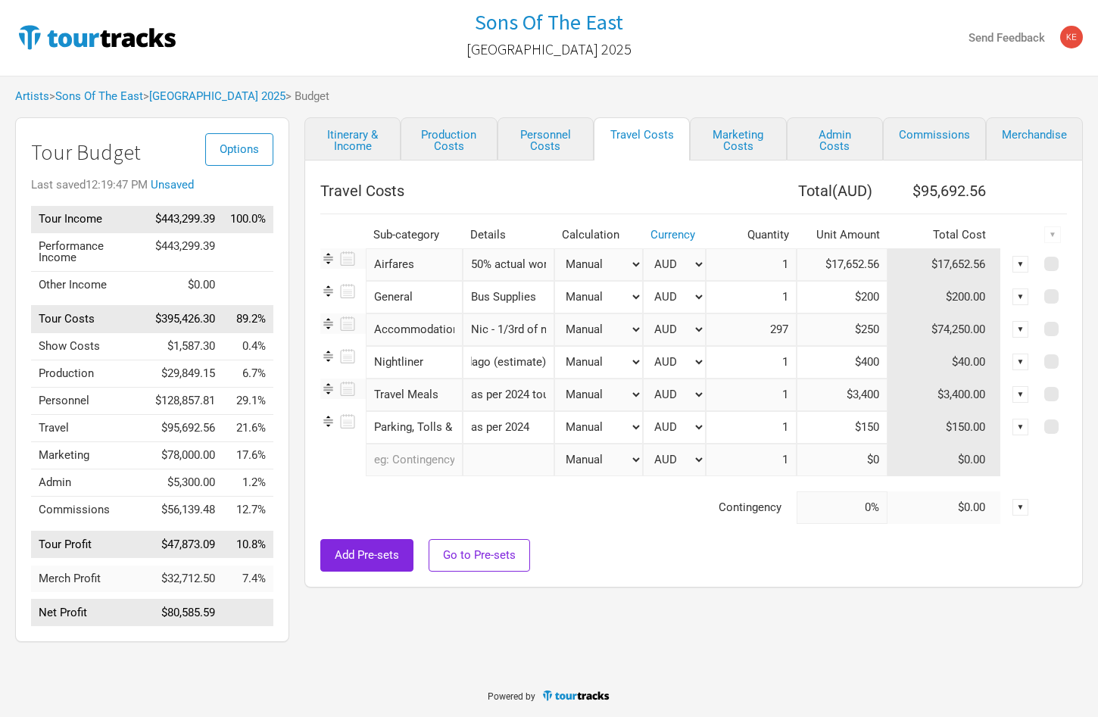
scroll to position [0, 190]
type input "$40,000"
click at [755, 623] on div "Itinerary & Income Production Costs Personnel Costs Travel Costs Marketing Cost…" at bounding box center [678, 383] width 779 height 532
click at [529, 394] on input "as per 2024 tour (Meals & Entertainment)" at bounding box center [509, 395] width 92 height 33
click at [721, 626] on div "Itinerary & Income Production Costs Personnel Costs Travel Costs Marketing Cost…" at bounding box center [678, 383] width 779 height 532
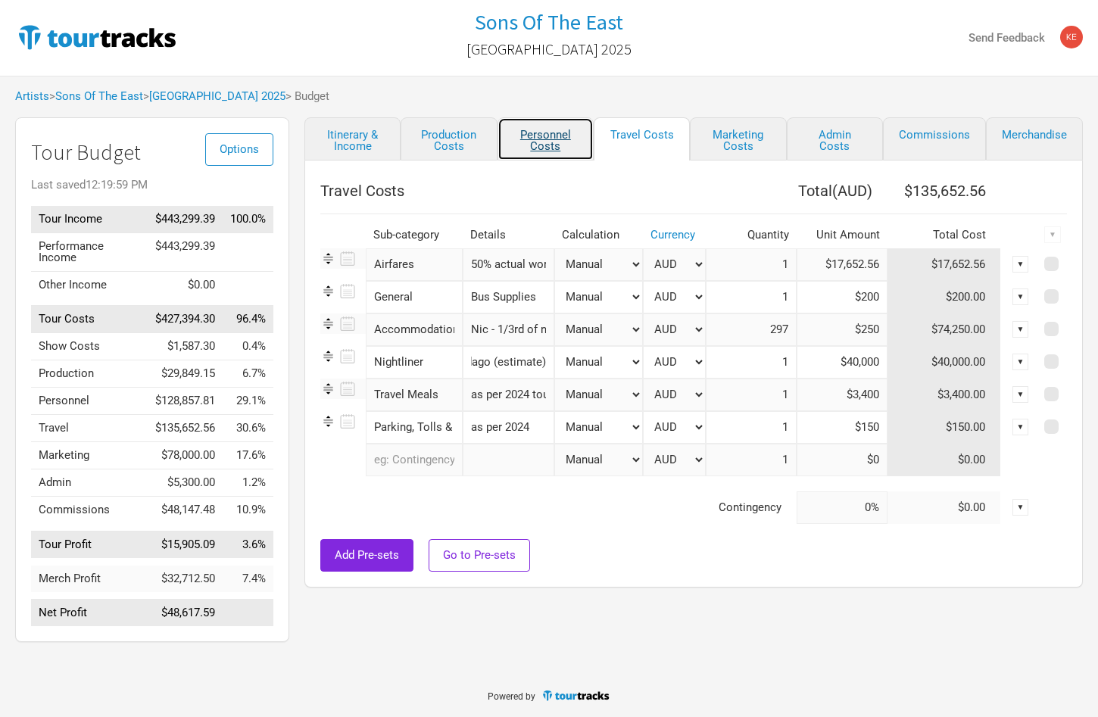
click at [543, 149] on link "Personnel Costs" at bounding box center [546, 138] width 96 height 43
select select "USD"
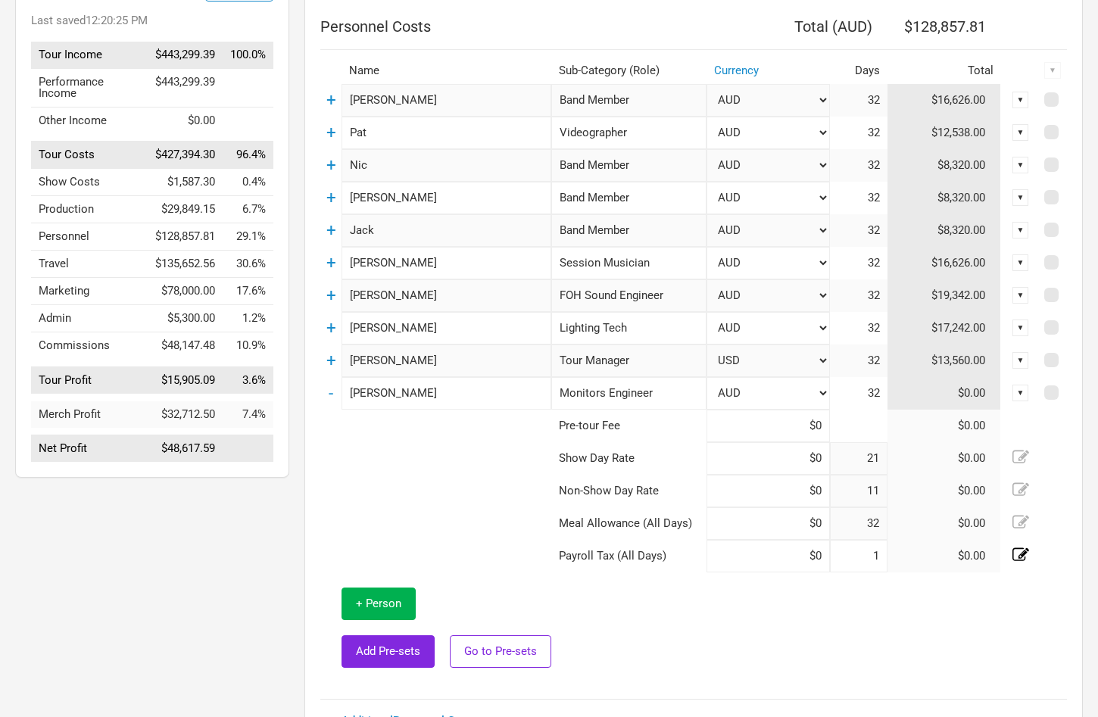
scroll to position [167, 0]
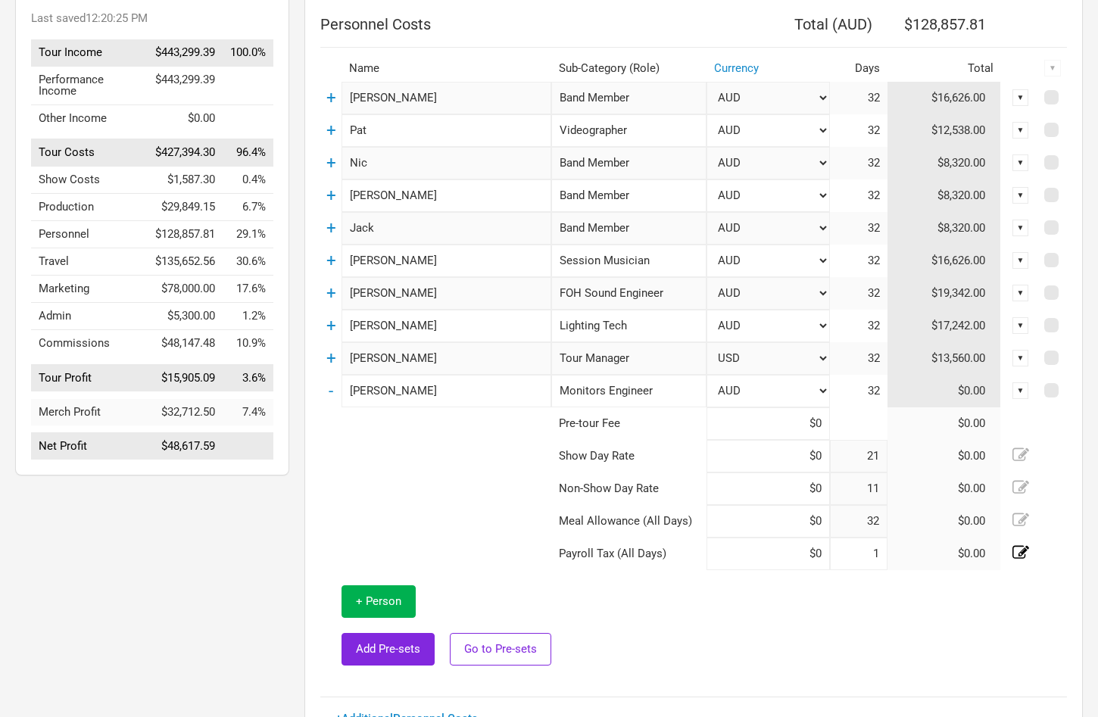
click at [949, 613] on td at bounding box center [809, 625] width 516 height 111
click at [328, 324] on link "+" at bounding box center [331, 326] width 10 height 20
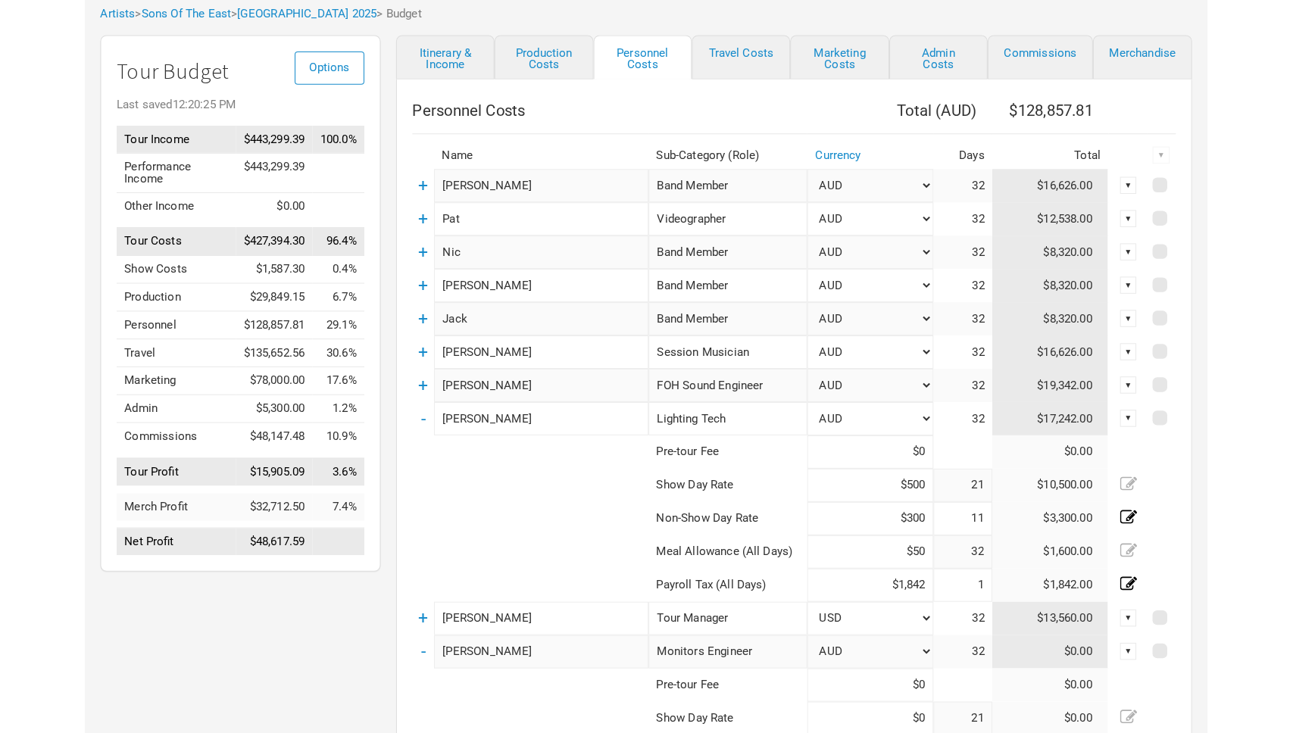
scroll to position [0, 0]
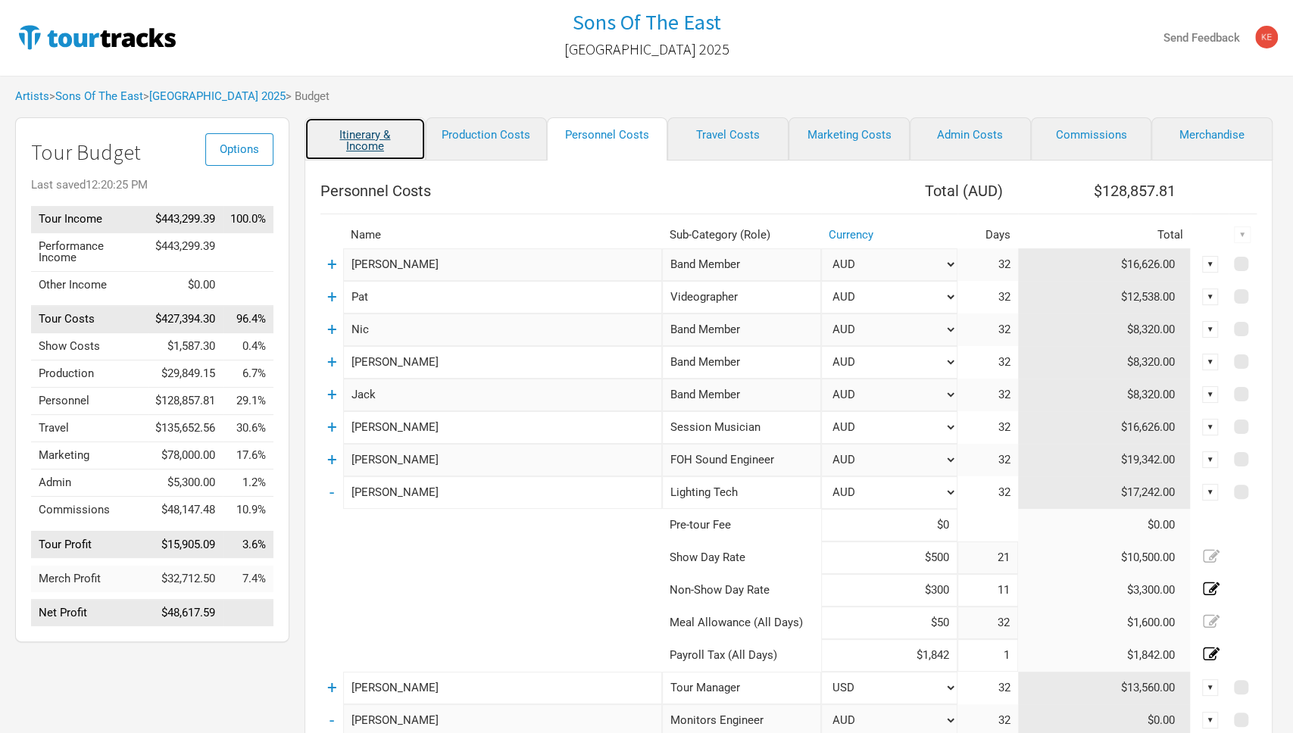
click at [388, 150] on link "Itinerary & Income" at bounding box center [364, 138] width 121 height 43
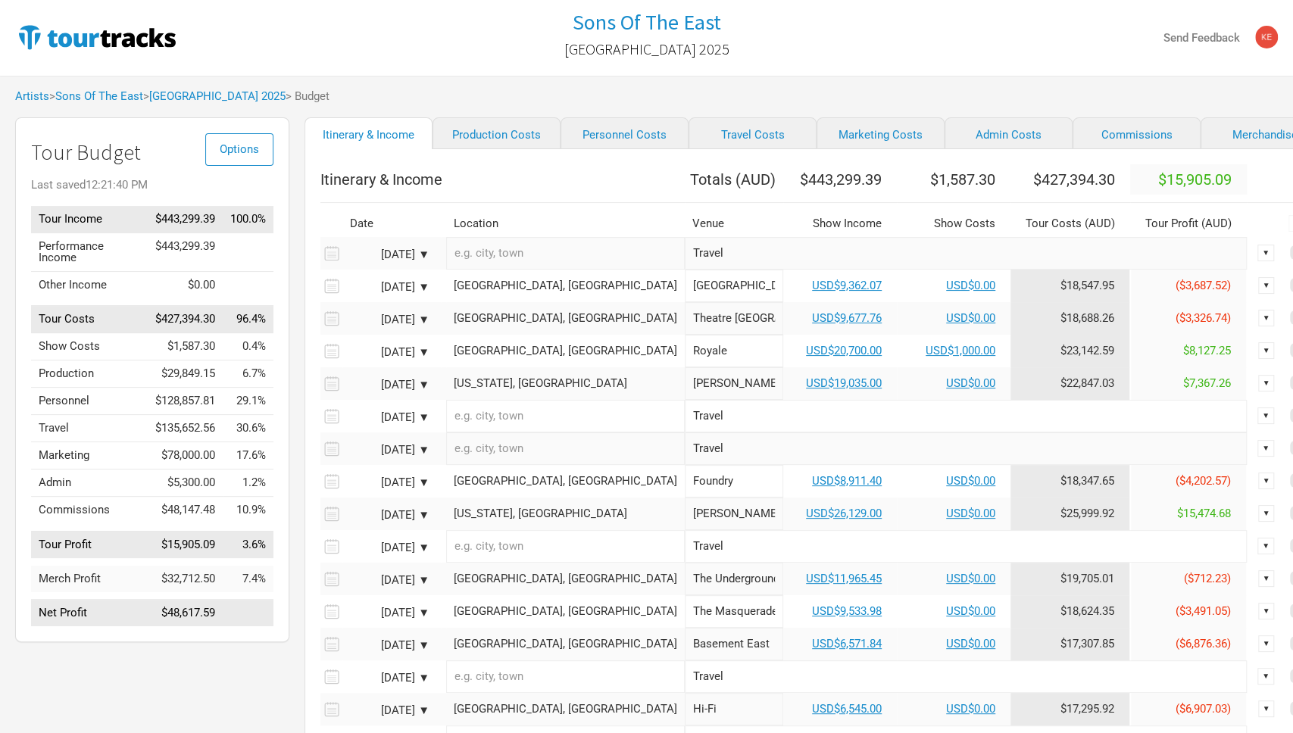
click at [348, 47] on div at bounding box center [225, 38] width 421 height 48
click at [104, 92] on link "Sons Of The East" at bounding box center [99, 96] width 88 height 14
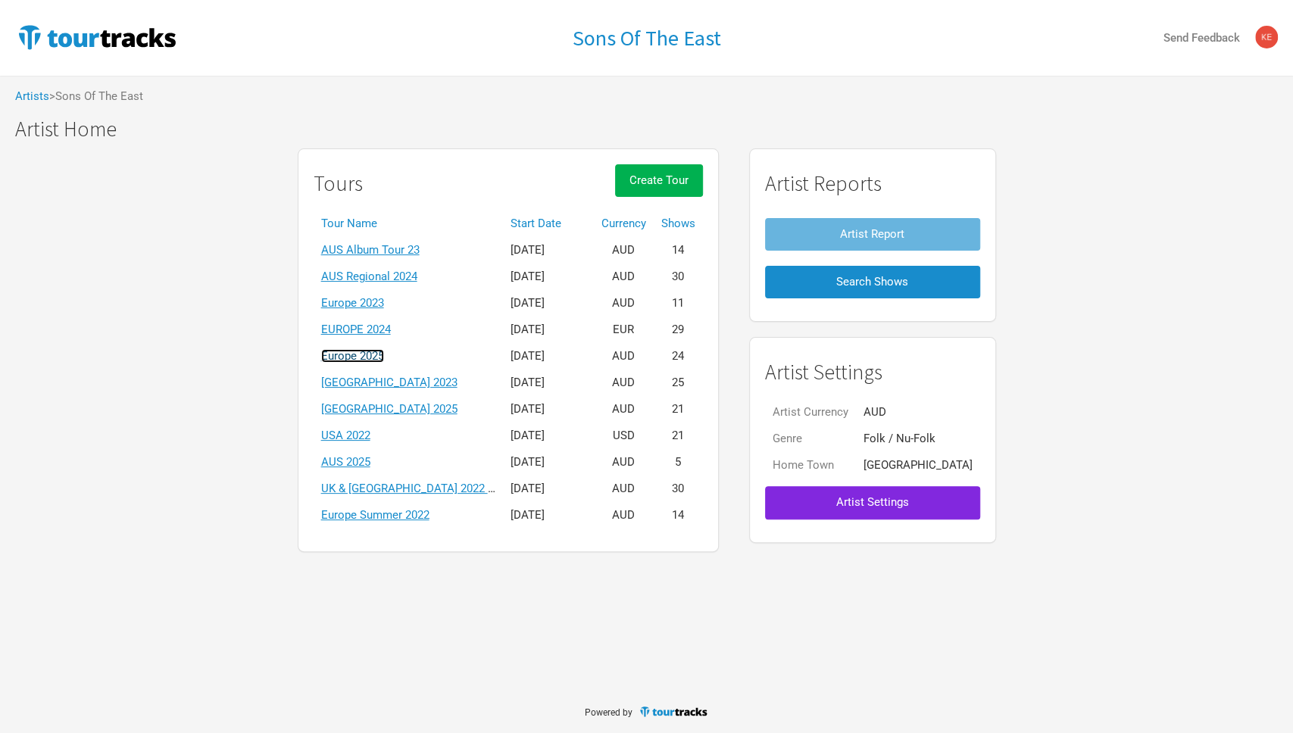
click at [384, 354] on link "Europe 2025" at bounding box center [352, 356] width 63 height 14
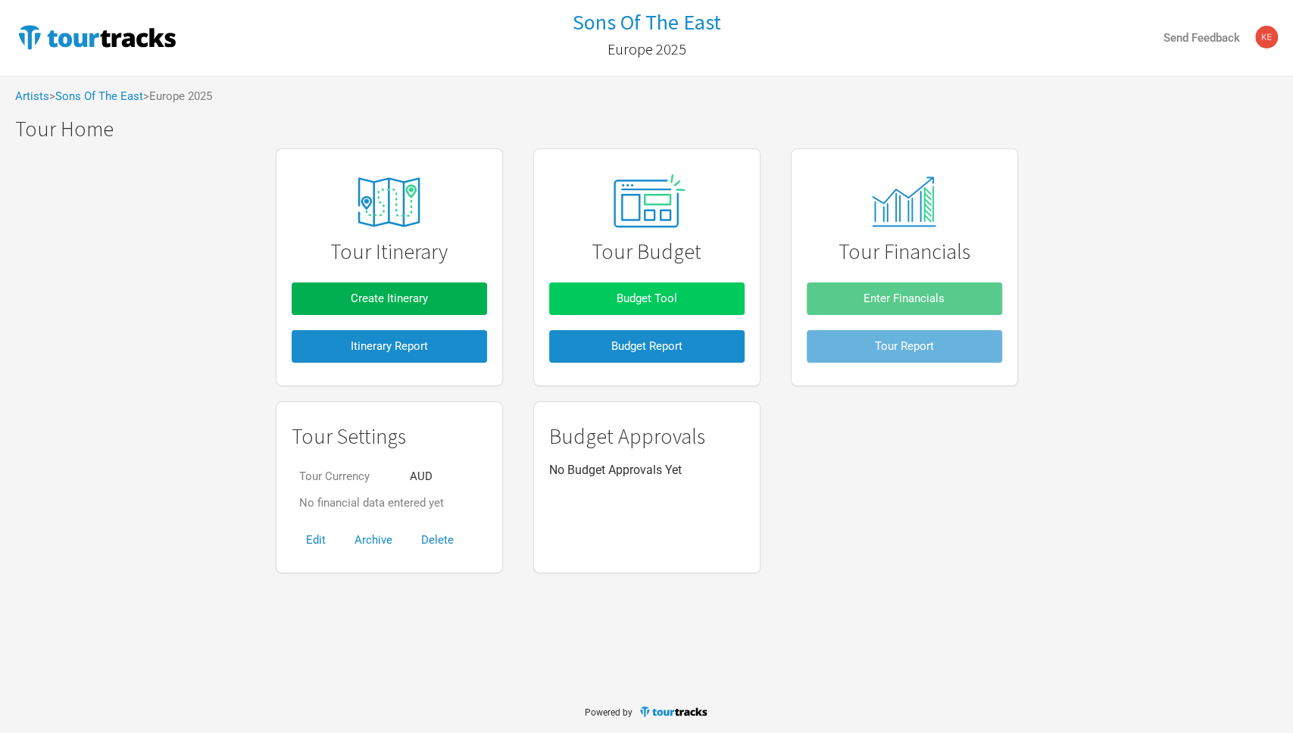
click at [684, 286] on button "Budget Tool" at bounding box center [646, 298] width 195 height 33
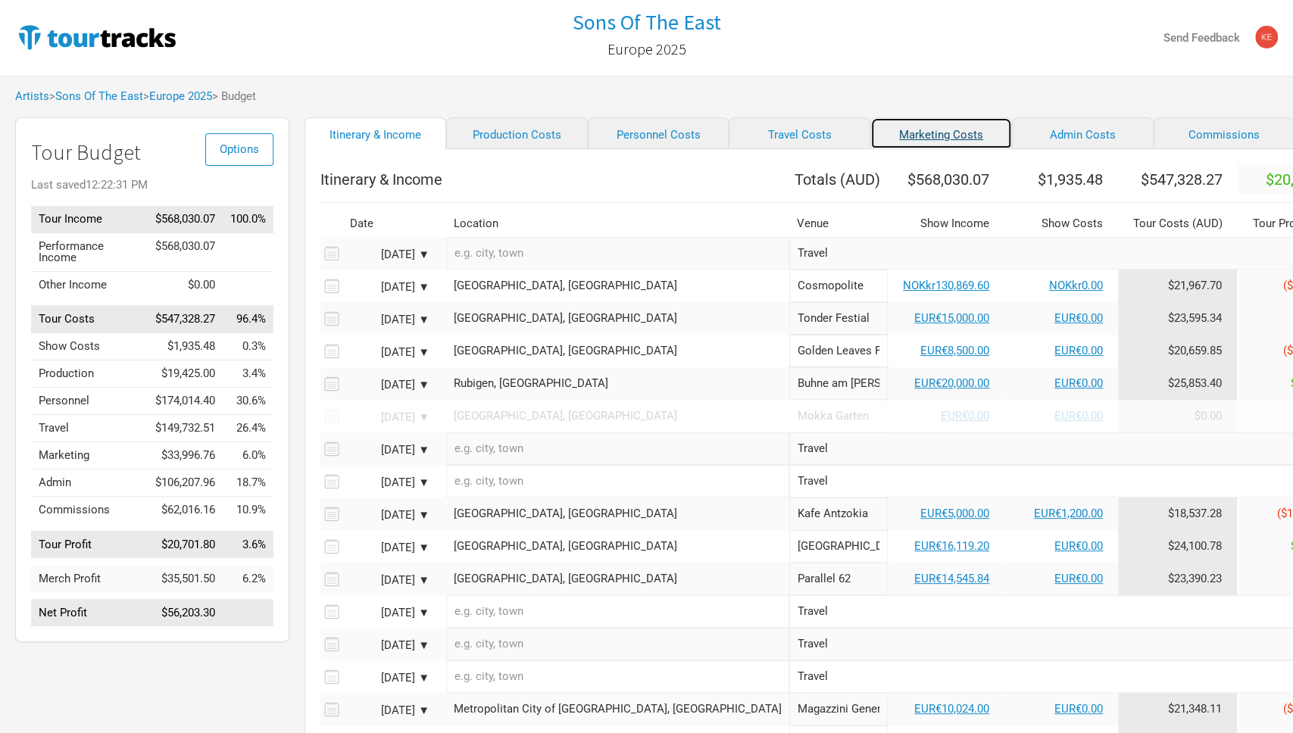
click at [870, 133] on link "Marketing Costs" at bounding box center [941, 133] width 142 height 32
select select "% of Gross"
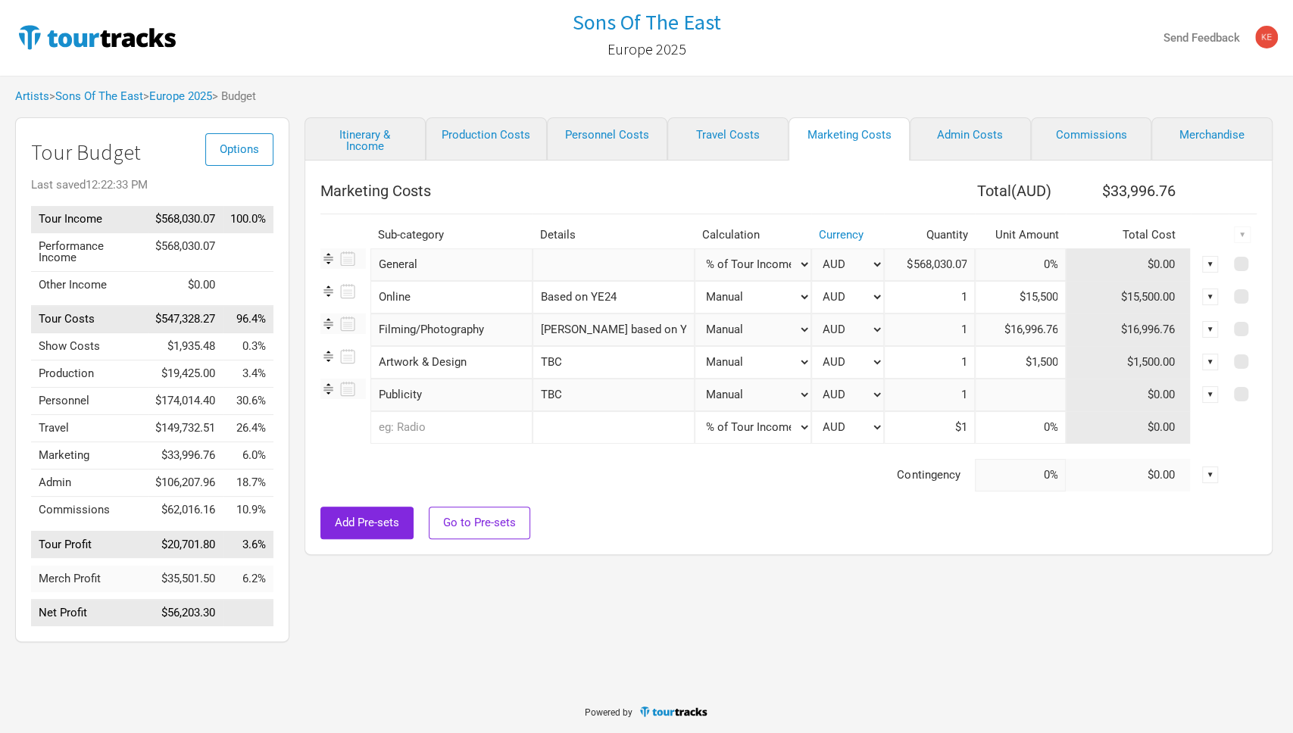
click at [1005, 396] on input at bounding box center [1020, 395] width 91 height 33
type input "$53,000"
click at [866, 627] on div "Itinerary & Income Production Costs Personnel Costs Travel Costs Marketing Cost…" at bounding box center [773, 383] width 968 height 532
click at [763, 490] on td "Contingency" at bounding box center [647, 475] width 654 height 33
click at [820, 574] on div "Itinerary & Income Production Costs Personnel Costs Travel Costs Marketing Cost…" at bounding box center [773, 383] width 968 height 532
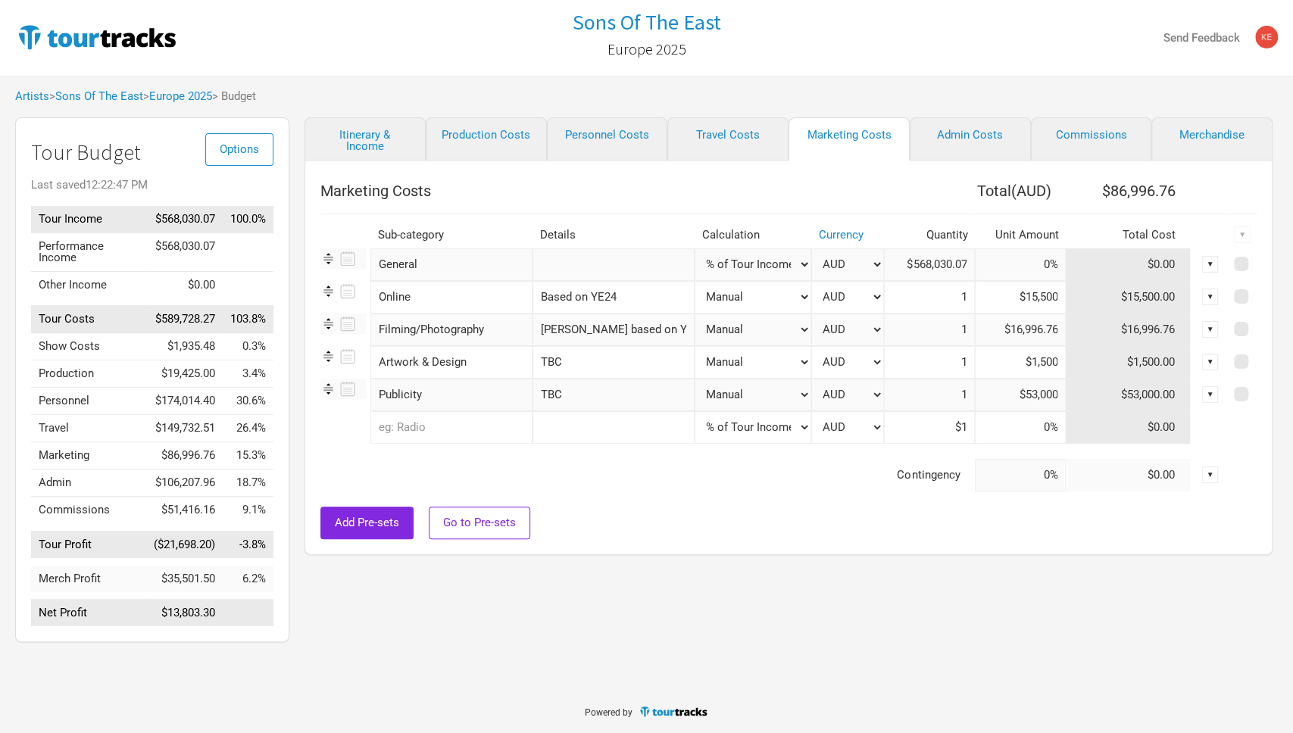
click at [713, 597] on div "Itinerary & Income Production Costs Personnel Costs Travel Costs Marketing Cost…" at bounding box center [773, 383] width 968 height 532
click at [577, 398] on input "TBC" at bounding box center [613, 395] width 162 height 33
drag, startPoint x: 577, startPoint y: 398, endPoint x: 547, endPoint y: 398, distance: 30.3
click at [547, 398] on input "TBC" at bounding box center [613, 395] width 162 height 33
type input "MGM Estimate"
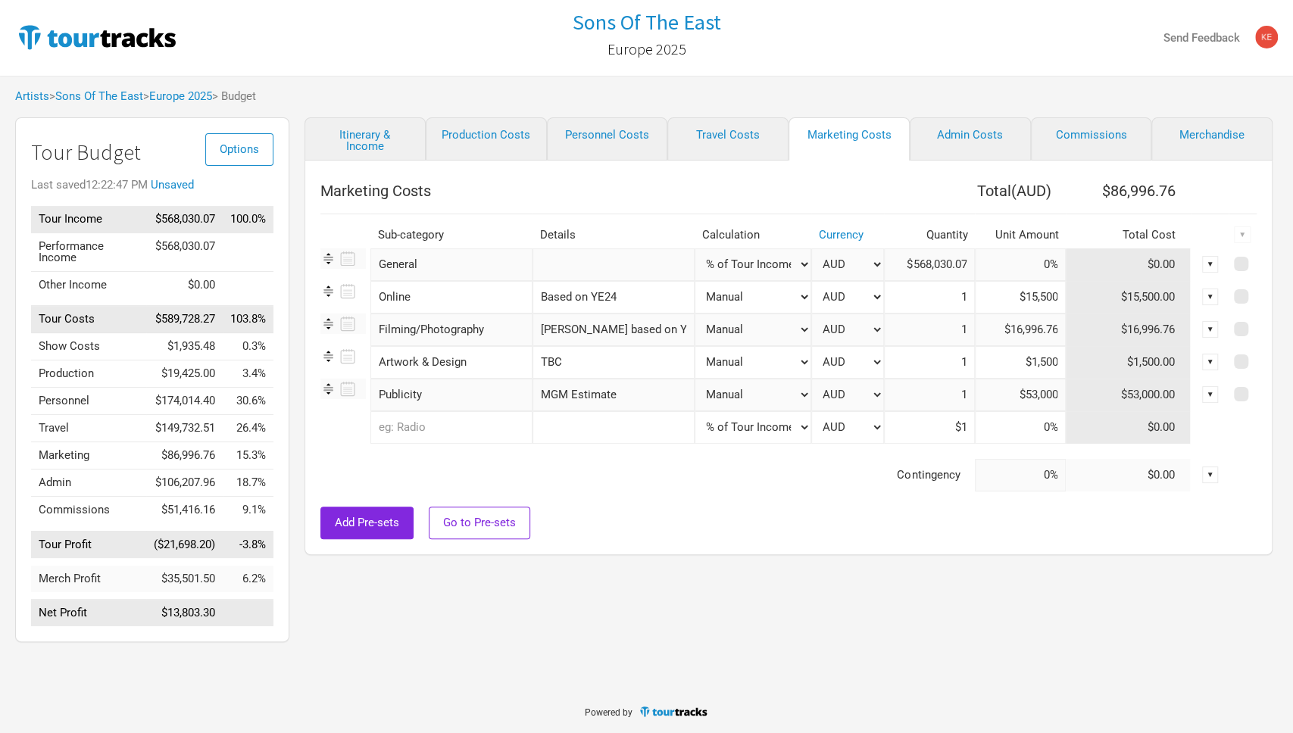
click at [884, 582] on div "Itinerary & Income Production Costs Personnel Costs Travel Costs Marketing Cost…" at bounding box center [773, 383] width 968 height 532
click at [744, 600] on div "Itinerary & Income Production Costs Personnel Costs Travel Costs Marketing Cost…" at bounding box center [773, 383] width 968 height 532
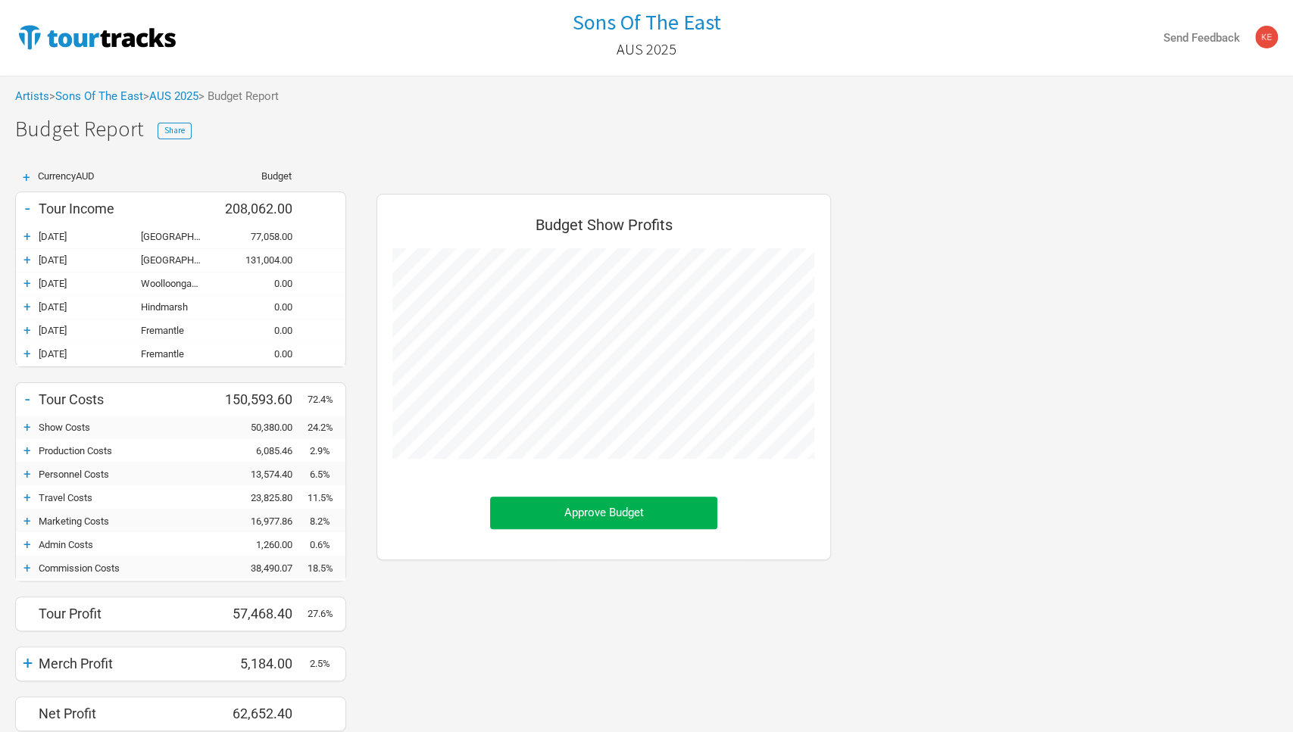
scroll to position [572, 485]
click at [104, 93] on link "Sons Of The East" at bounding box center [99, 96] width 88 height 14
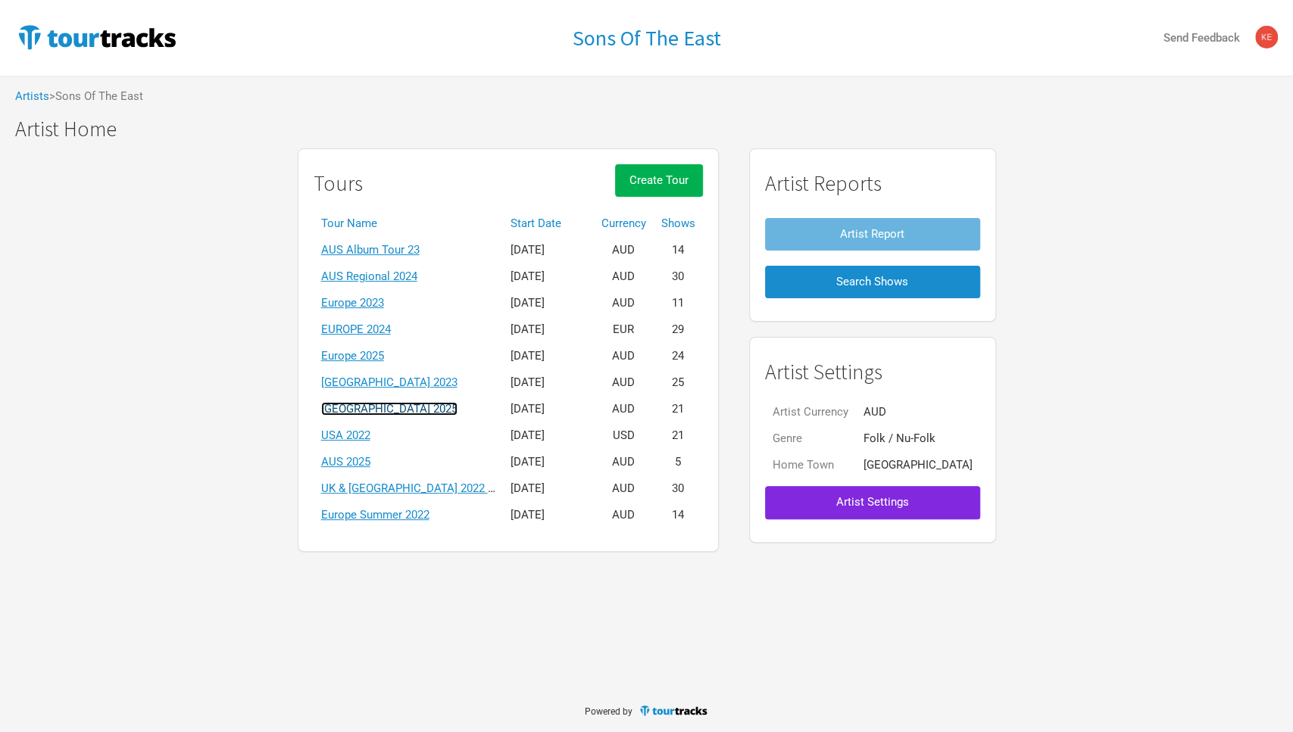
click at [403, 409] on link "[GEOGRAPHIC_DATA] 2025" at bounding box center [389, 409] width 136 height 14
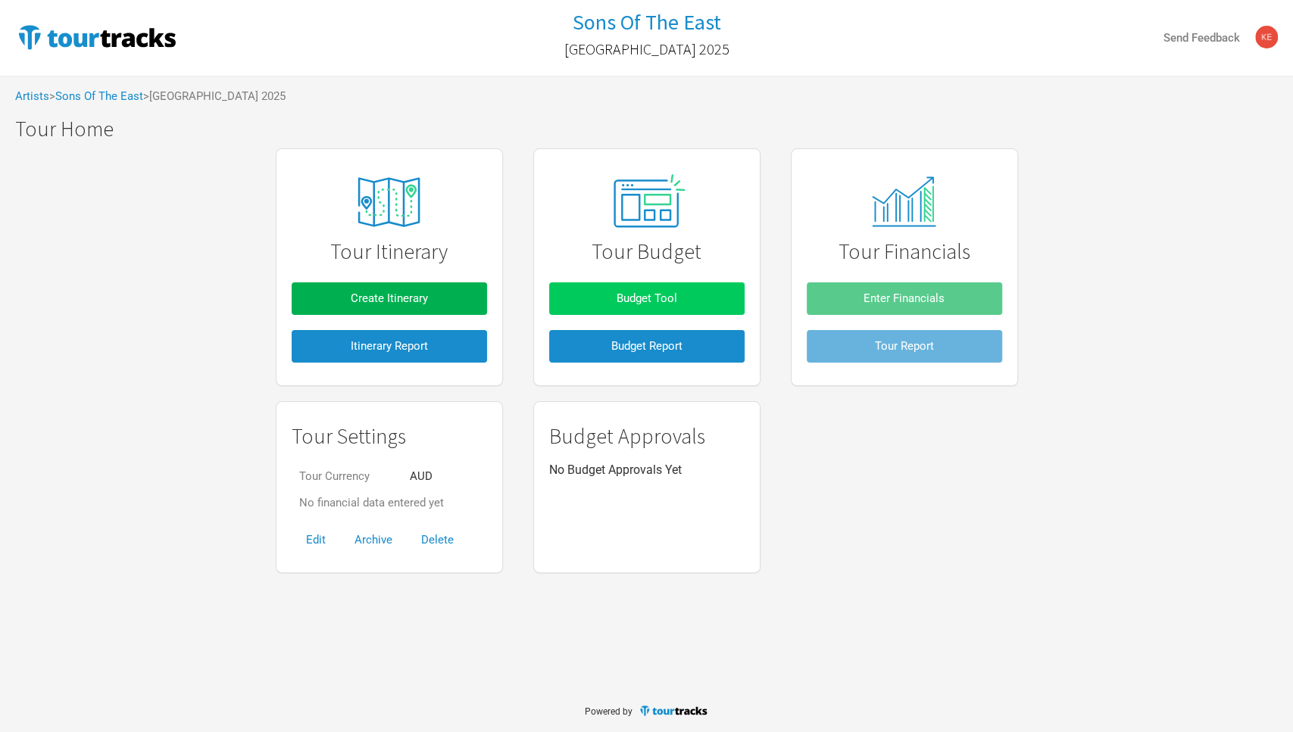
click at [678, 305] on button "Budget Tool" at bounding box center [646, 298] width 195 height 33
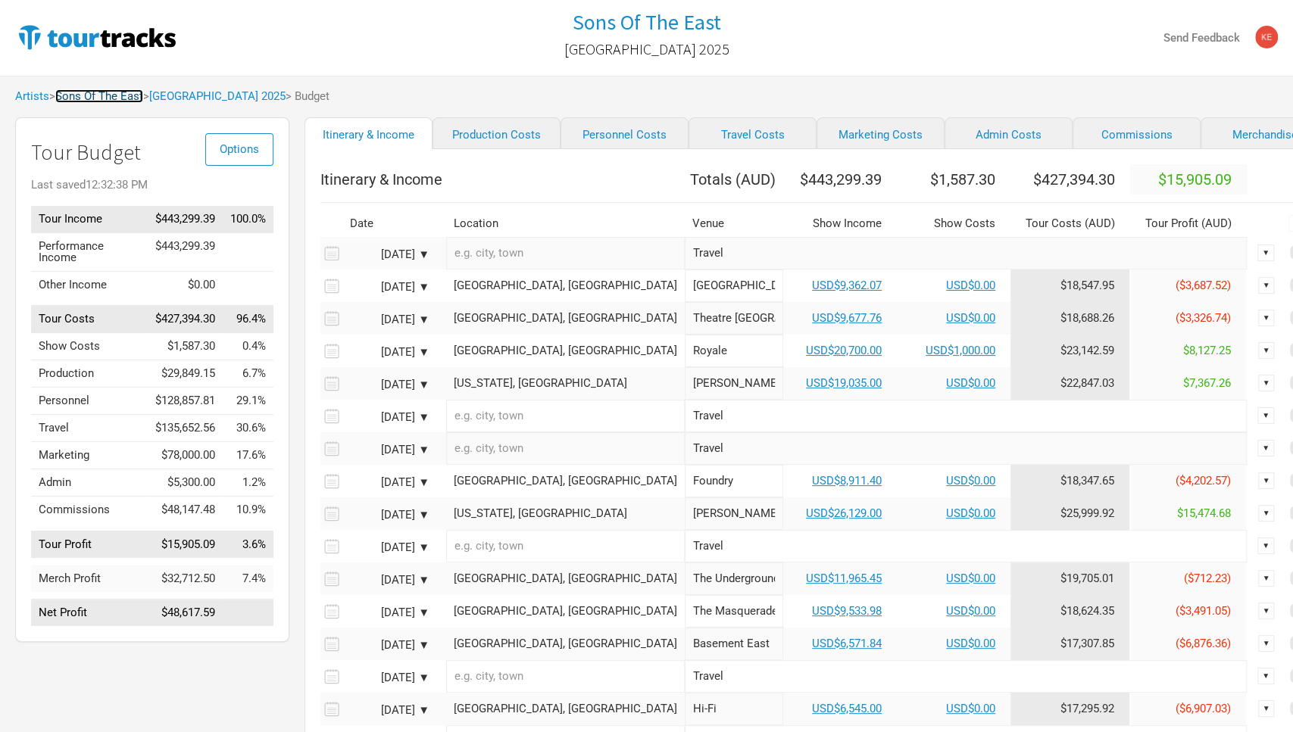
click at [102, 100] on link "Sons Of The East" at bounding box center [99, 96] width 88 height 14
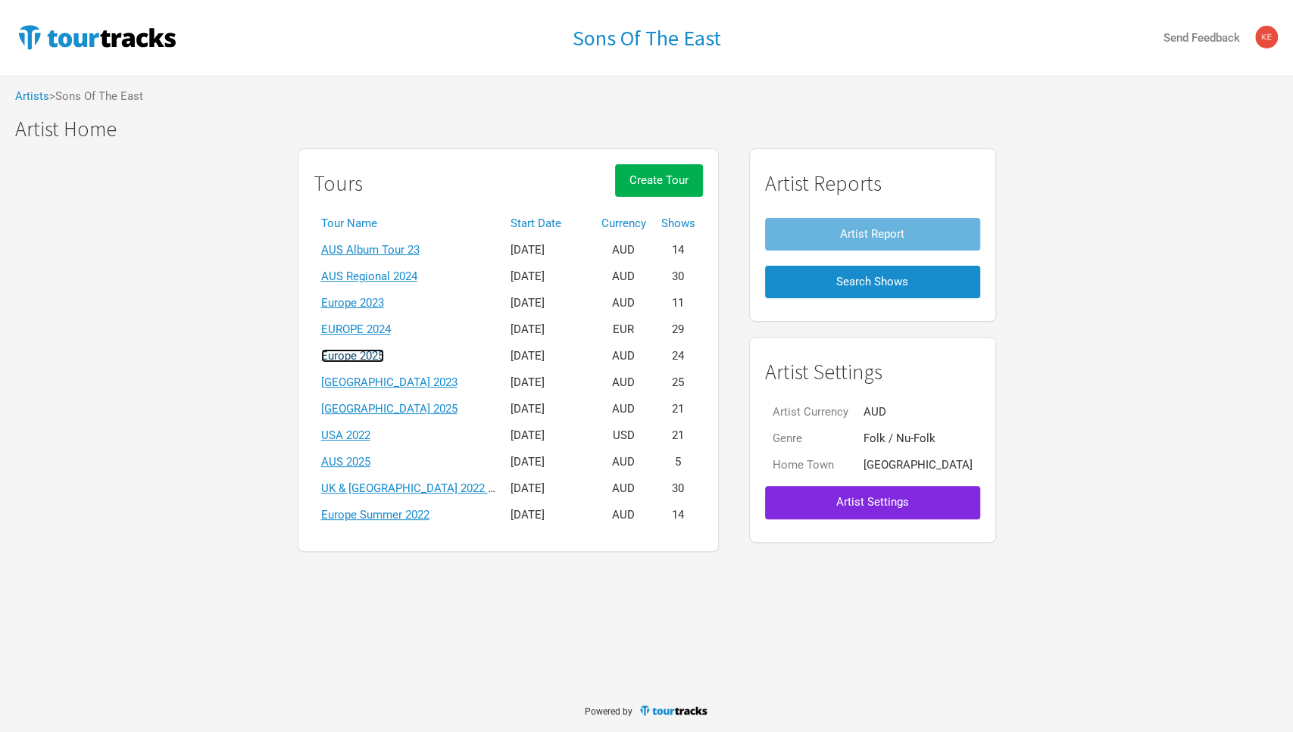
click at [384, 361] on link "Europe 2025" at bounding box center [352, 356] width 63 height 14
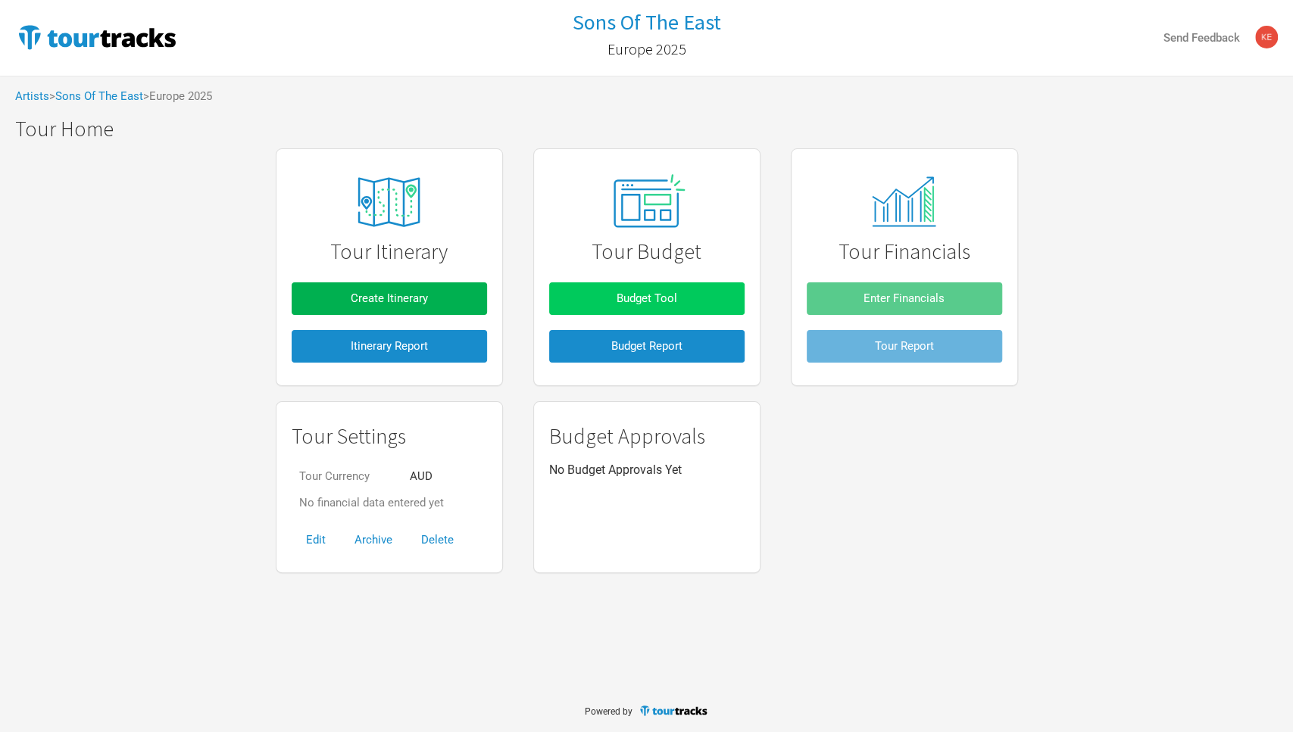
click at [670, 288] on button "Budget Tool" at bounding box center [646, 298] width 195 height 33
